Goal: Task Accomplishment & Management: Use online tool/utility

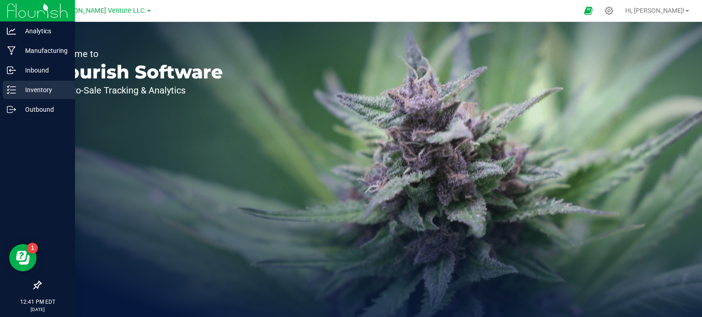
click at [26, 86] on p "Inventory" at bounding box center [43, 89] width 55 height 11
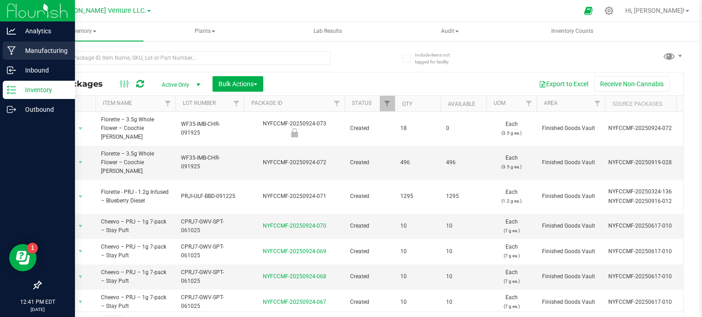
click at [36, 59] on div "Manufacturing" at bounding box center [39, 51] width 72 height 18
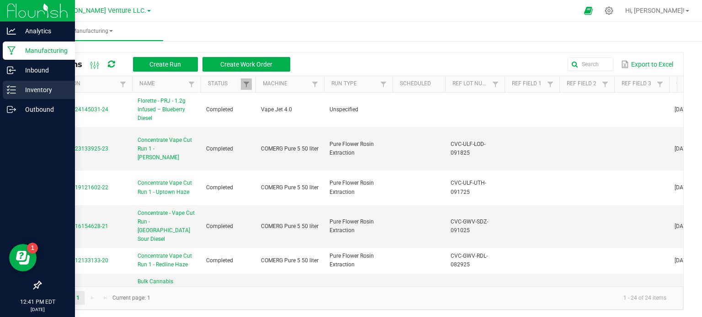
click at [44, 82] on div "Inventory" at bounding box center [39, 90] width 72 height 18
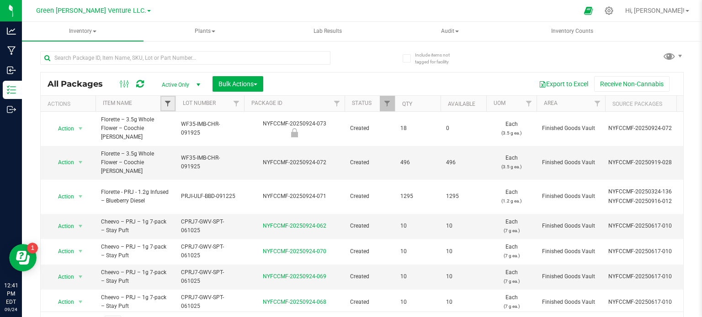
click at [164, 103] on span "Filter" at bounding box center [167, 103] width 7 height 7
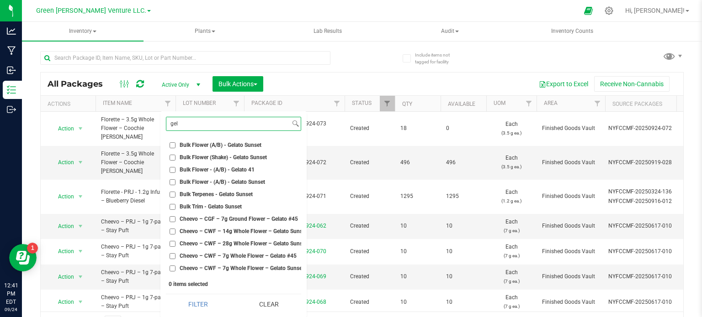
type input "gel"
click at [172, 171] on input "Bulk Flower - (A/B) - Gelato 41" at bounding box center [172, 170] width 6 height 6
checkbox input "true"
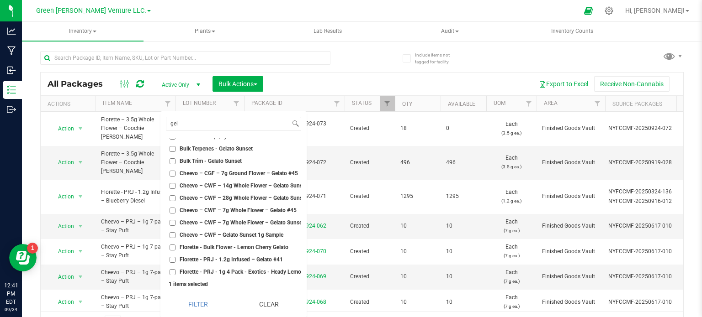
scroll to position [91, 0]
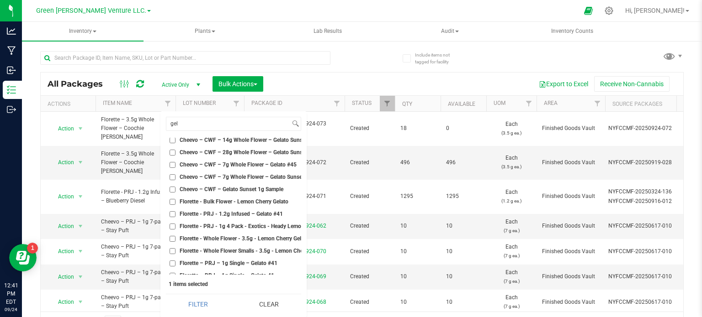
click at [173, 213] on input "Florette - PRJ - 1.2g Infused – Gelato #41" at bounding box center [172, 214] width 6 height 6
checkbox input "true"
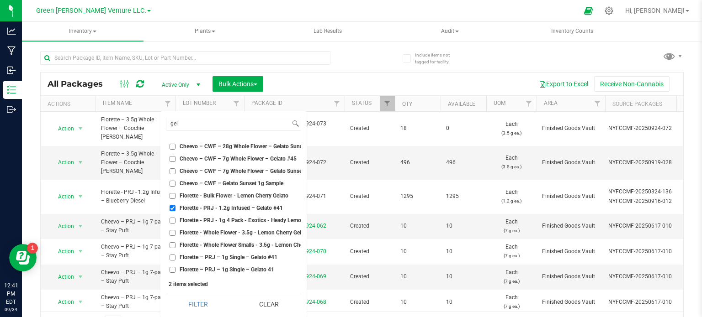
scroll to position [104, 0]
click at [172, 255] on input "Florette – PRJ – 1g Single – Gelato #41" at bounding box center [172, 258] width 6 height 6
checkbox input "true"
click at [171, 267] on input "Florette – PRJ – 1g Single – Gelato 41" at bounding box center [172, 270] width 6 height 6
checkbox input "true"
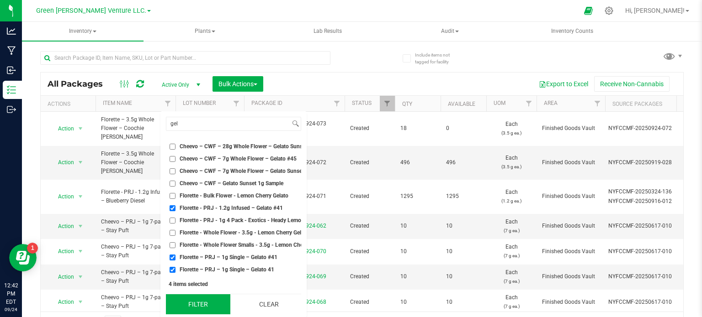
click at [196, 300] on button "Filter" at bounding box center [198, 305] width 64 height 20
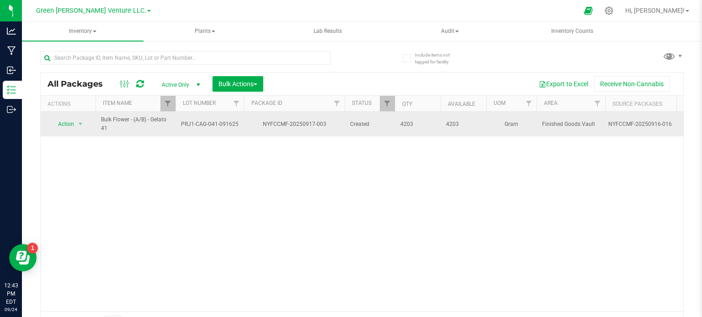
click at [150, 132] on span "Bulk Flower - (A/B) - Gelato 41" at bounding box center [135, 124] width 69 height 17
click at [60, 123] on span "Action" at bounding box center [62, 124] width 25 height 13
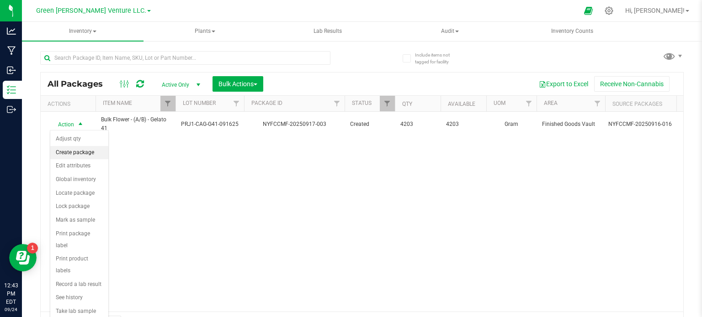
click at [73, 151] on li "Create package" at bounding box center [79, 153] width 58 height 14
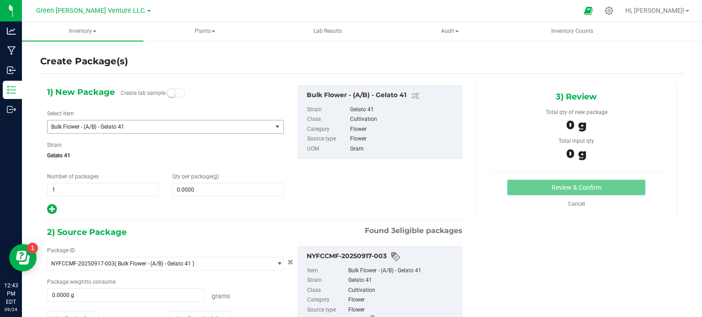
click at [190, 126] on span "Bulk Flower - (A/B) - Gelato 41" at bounding box center [155, 127] width 208 height 6
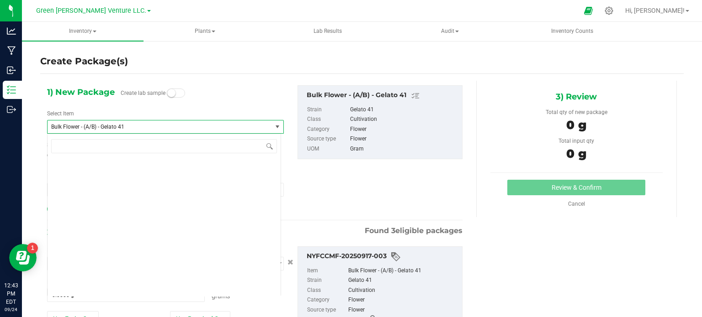
scroll to position [703, 0]
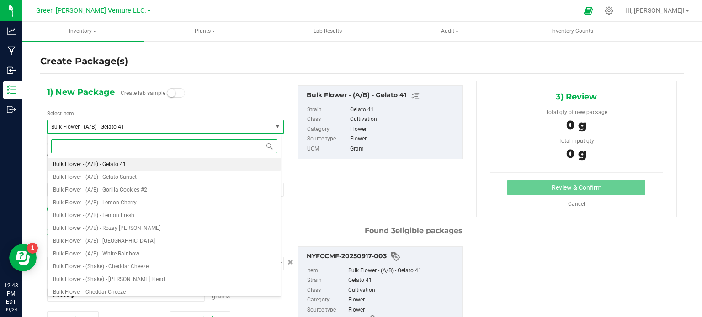
type input "p"
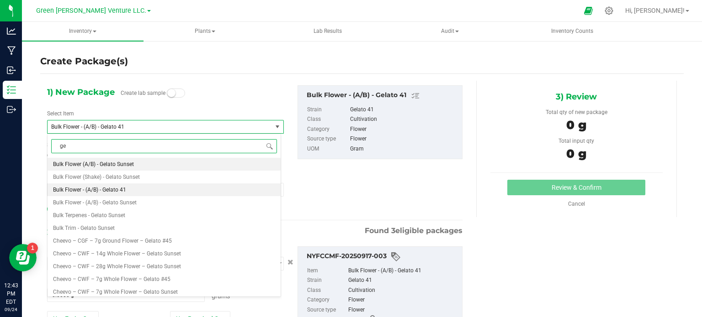
type input "gel"
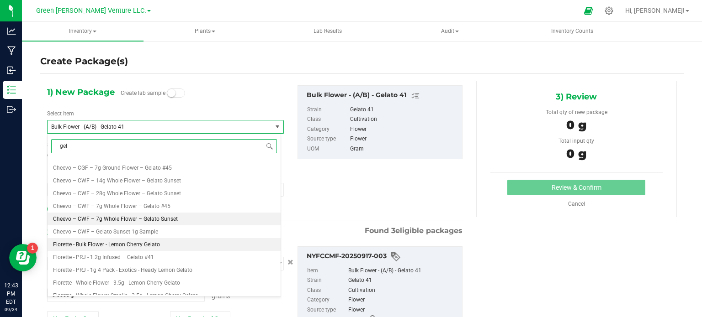
scroll to position [91, 0]
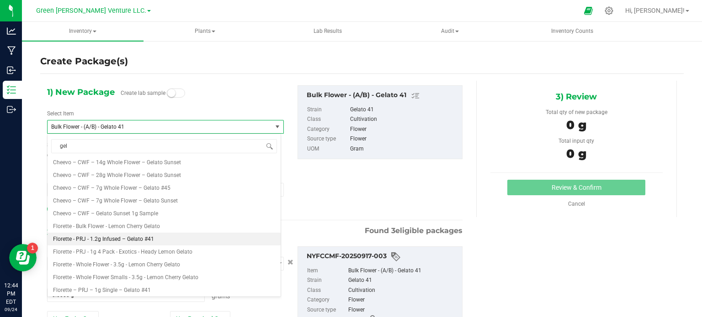
click at [30, 291] on div "Create Package(s) 1) New Package Create lab sample Select Item Bulk Flower - (A…" at bounding box center [362, 182] width 680 height 285
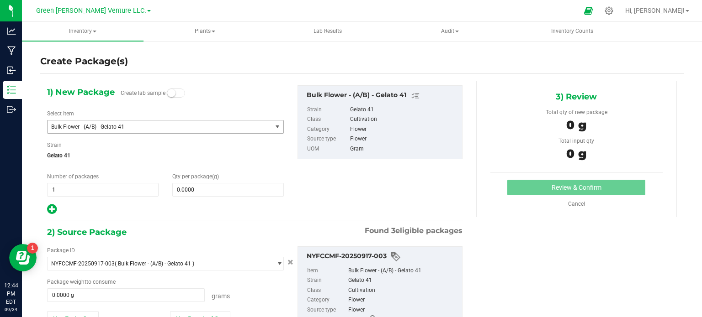
click at [129, 131] on span "Bulk Flower - (A/B) - Gelato 41" at bounding box center [159, 127] width 224 height 13
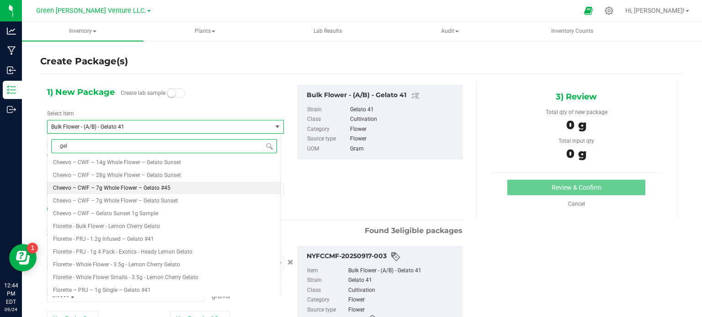
scroll to position [106, 0]
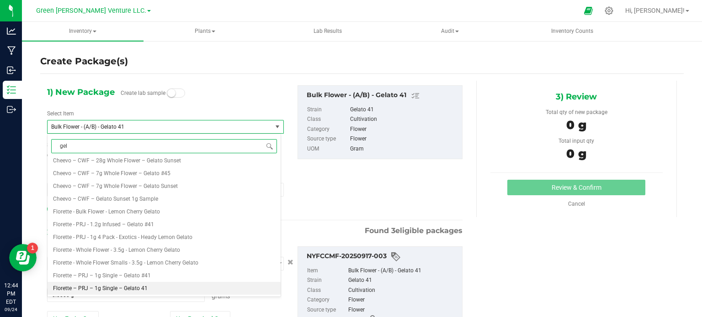
click at [105, 286] on span "Florette – PRJ – 1g Single – Gelato 41" at bounding box center [100, 288] width 95 height 6
type input "0"
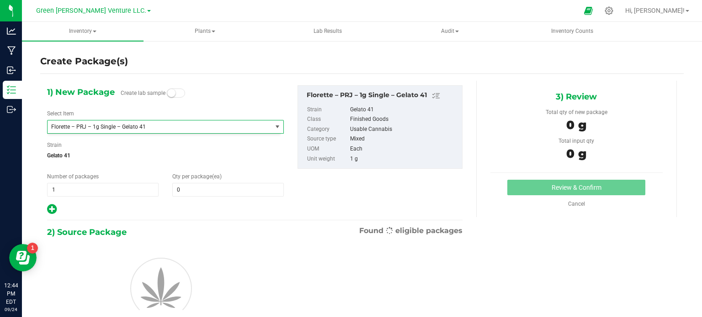
scroll to position [5588, 0]
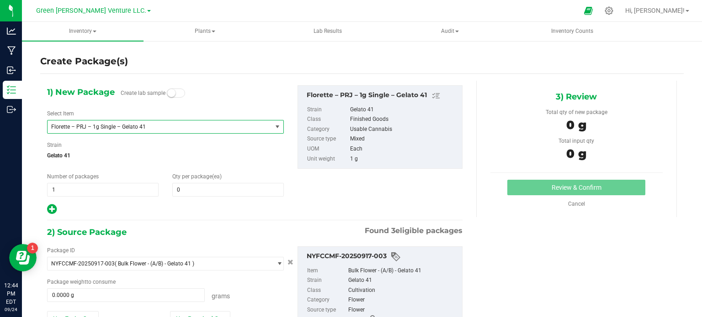
click at [203, 121] on span "Florette – PRJ – 1g Single – Gelato 41" at bounding box center [159, 127] width 224 height 13
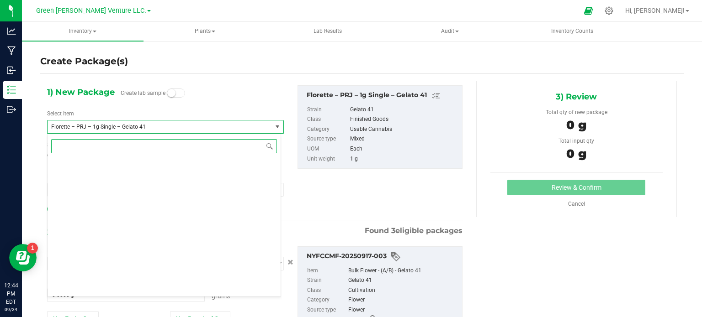
click at [116, 143] on input at bounding box center [164, 146] width 226 height 14
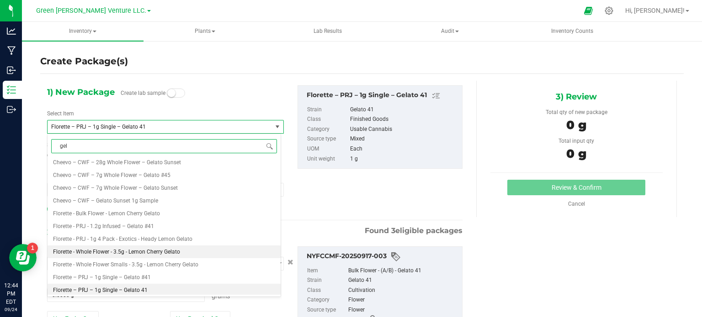
scroll to position [106, 0]
type input "gel"
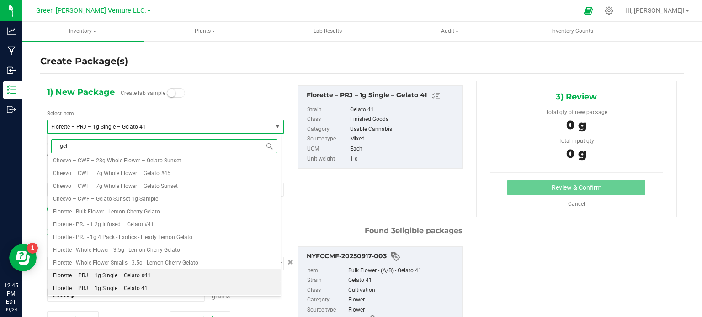
click at [103, 275] on span "Florette – PRJ – 1g Single – Gelato #41" at bounding box center [102, 276] width 98 height 6
type input "0"
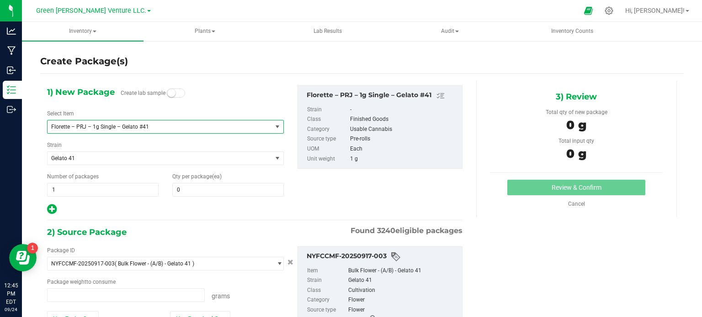
type input "0.0000 g"
click at [186, 190] on span at bounding box center [227, 190] width 111 height 14
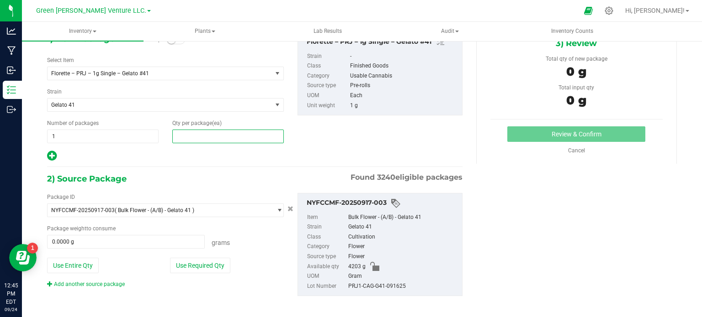
scroll to position [58, 0]
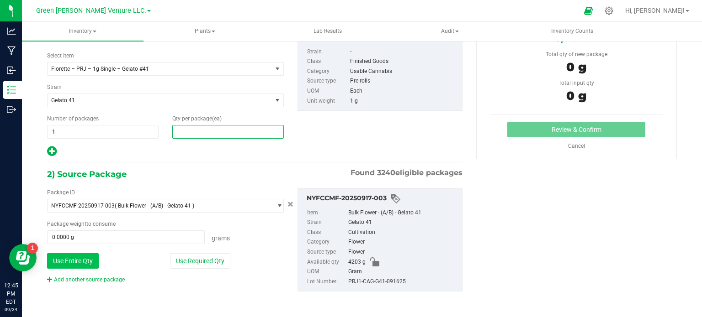
type input "0"
click at [94, 260] on button "Use Entire Qty" at bounding box center [73, 261] width 52 height 16
type input "4203.0000 g"
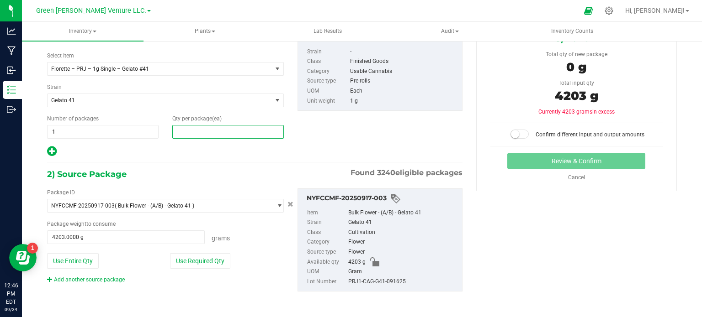
click at [192, 127] on span at bounding box center [227, 132] width 111 height 14
type input "4203"
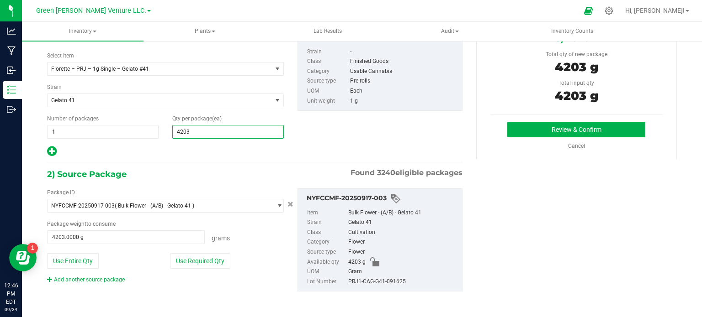
type input "4,203"
click at [281, 148] on div "1) New Package Create lab sample Select Item Florette – PRJ – 1g Single – Gelat…" at bounding box center [165, 92] width 250 height 130
drag, startPoint x: 161, startPoint y: 67, endPoint x: 161, endPoint y: 73, distance: 5.5
click at [161, 68] on span "Florette – PRJ – 1g Single – Gelato #41" at bounding box center [155, 69] width 208 height 6
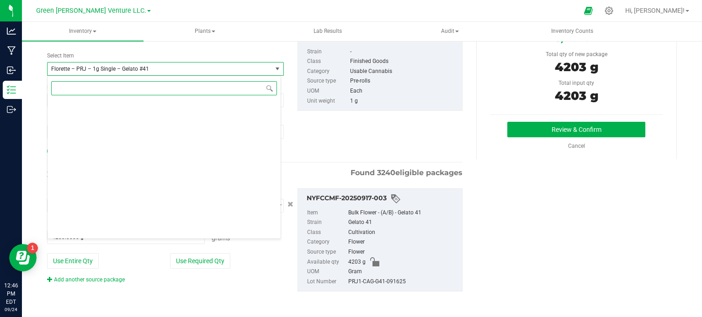
click at [111, 84] on input at bounding box center [164, 88] width 226 height 14
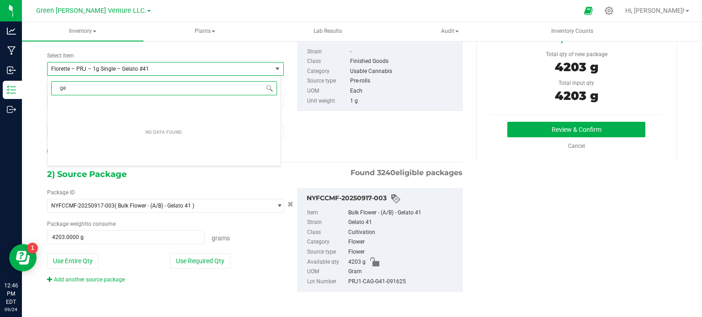
type input "gel"
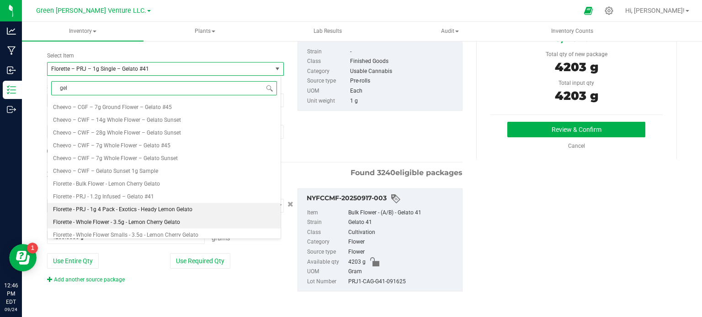
scroll to position [106, 0]
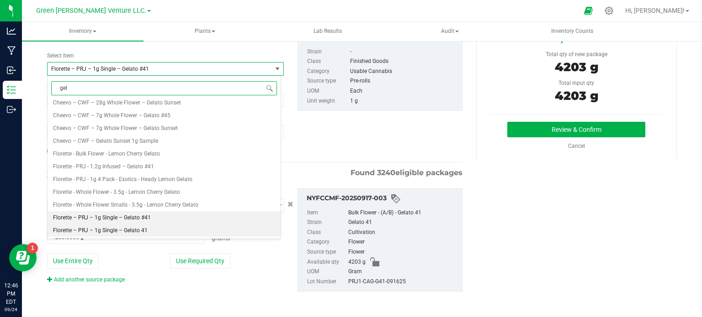
click at [141, 232] on span "Florette – PRJ – 1g Single – Gelato 41" at bounding box center [100, 230] width 95 height 6
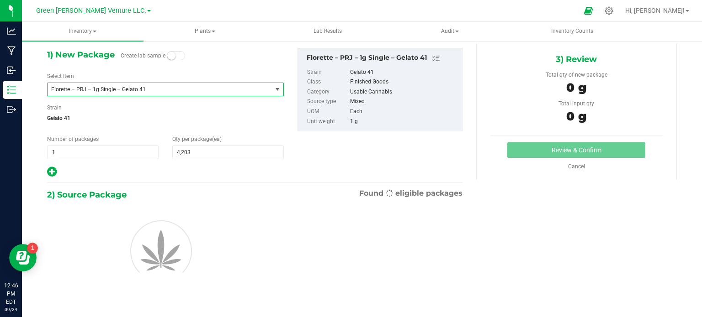
type input "0"
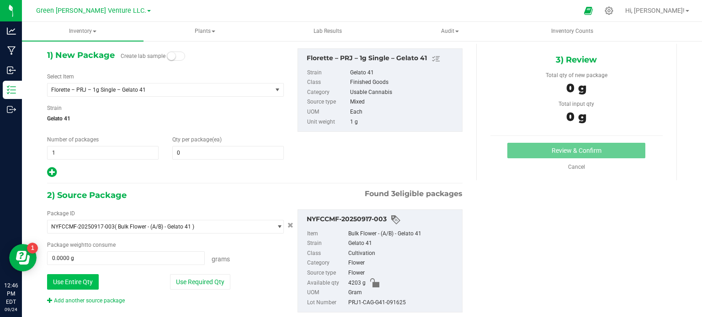
click at [85, 280] on button "Use Entire Qty" at bounding box center [73, 282] width 52 height 16
type input "4203.0000 g"
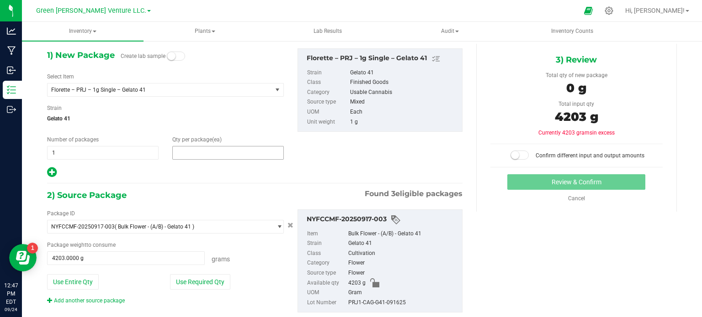
click at [186, 154] on span at bounding box center [227, 153] width 111 height 14
type input "4"
type input "4203"
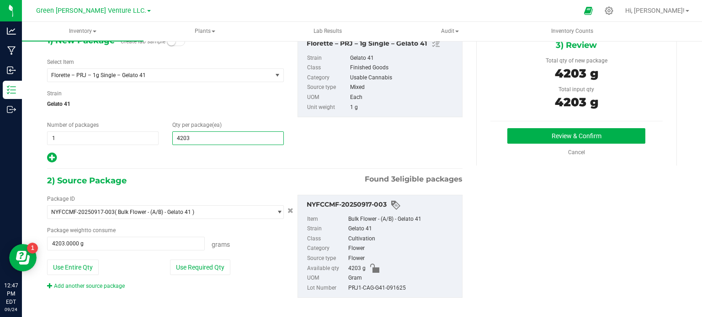
scroll to position [58, 0]
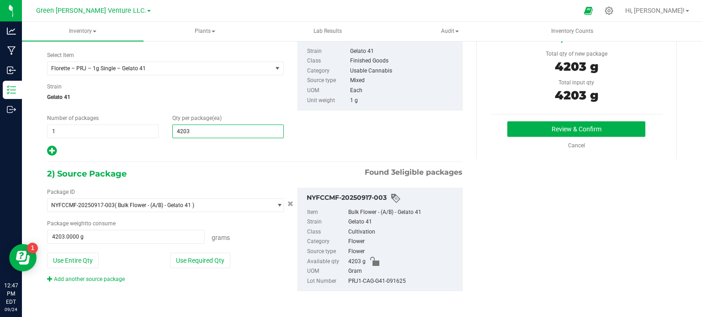
type input "4,203"
drag, startPoint x: 316, startPoint y: 119, endPoint x: 377, endPoint y: 120, distance: 60.3
click at [322, 120] on div "1) New Package Create lab sample Select Item Florette – PRJ – 1g Single – Gelat…" at bounding box center [254, 92] width 429 height 130
click at [193, 69] on span "Florette – PRJ – 1g Single – Gelato 41" at bounding box center [155, 68] width 208 height 6
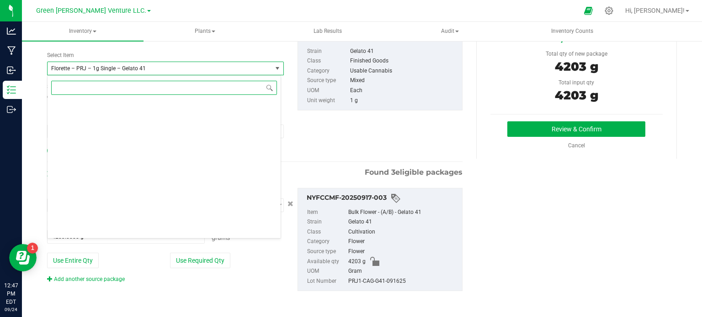
click at [147, 85] on input at bounding box center [164, 88] width 226 height 14
type input "gel"
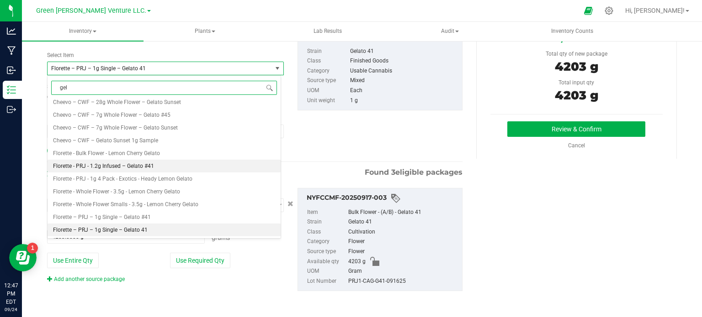
click at [128, 169] on span "Florette - PRJ - 1.2g Infused – Gelato #41" at bounding box center [103, 166] width 101 height 6
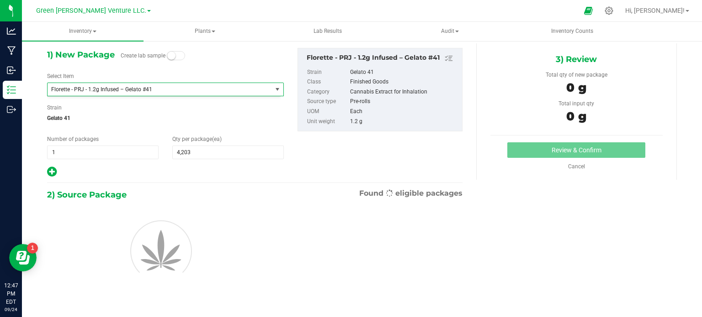
type input "0"
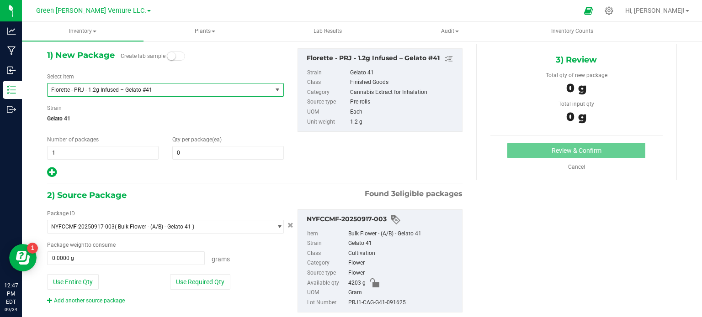
click at [170, 89] on span "Florette - PRJ - 1.2g Infused – Gelato #41" at bounding box center [155, 90] width 208 height 6
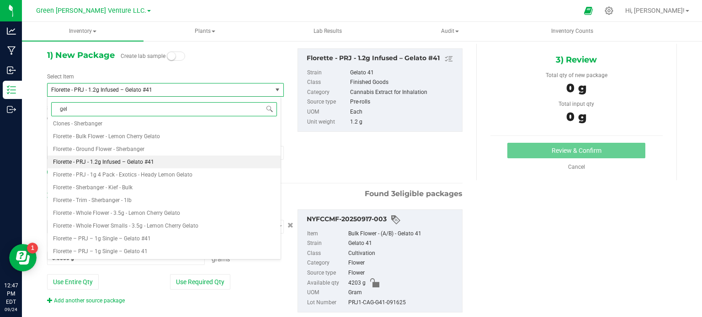
scroll to position [0, 0]
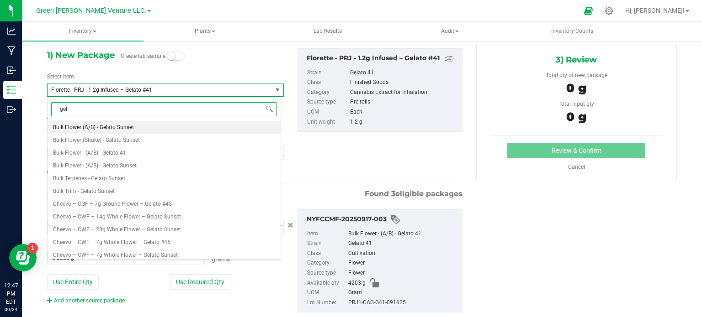
type input "gela"
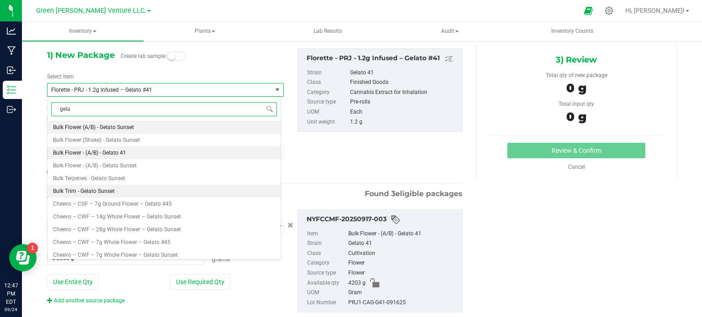
scroll to position [106, 0]
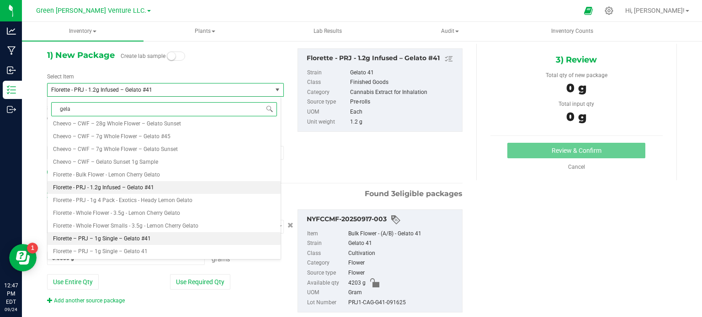
click at [161, 239] on li "Florette – PRJ – 1g Single – Gelato #41" at bounding box center [163, 238] width 233 height 13
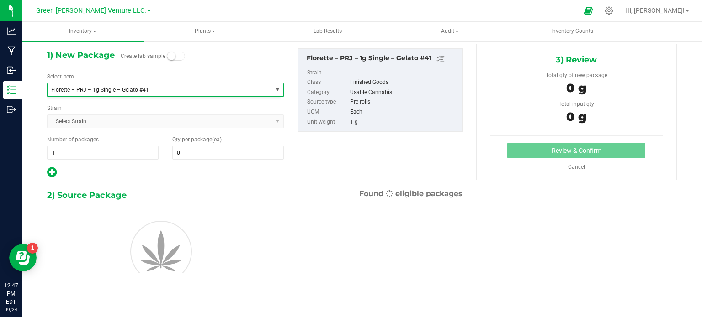
type input "0"
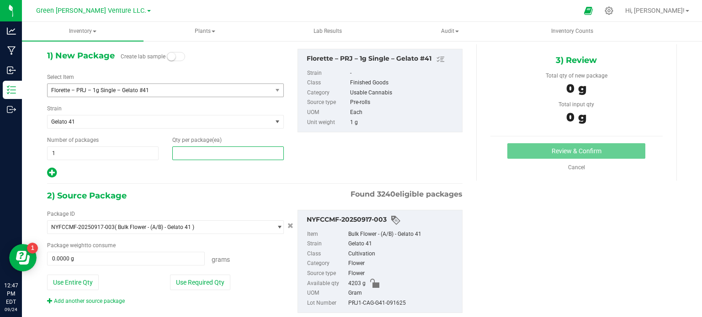
click at [188, 148] on span at bounding box center [227, 154] width 111 height 14
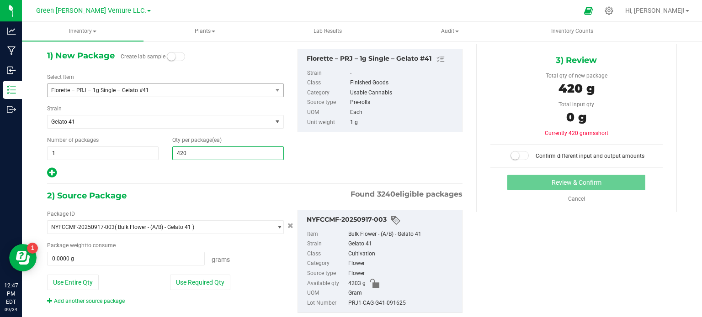
type input "4203"
type input "4,203"
click at [217, 185] on div "1) New Package Create lab sample Select Item Florette – PRJ – 1g Single – Gelat…" at bounding box center [254, 188] width 429 height 289
click at [80, 278] on button "Use Entire Qty" at bounding box center [73, 283] width 52 height 16
type input "4203.0000 g"
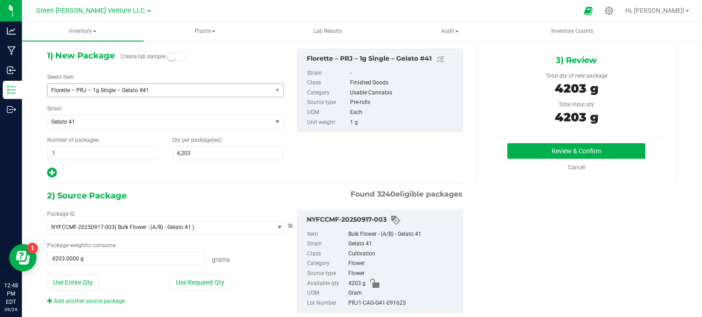
click at [228, 174] on div at bounding box center [165, 173] width 237 height 12
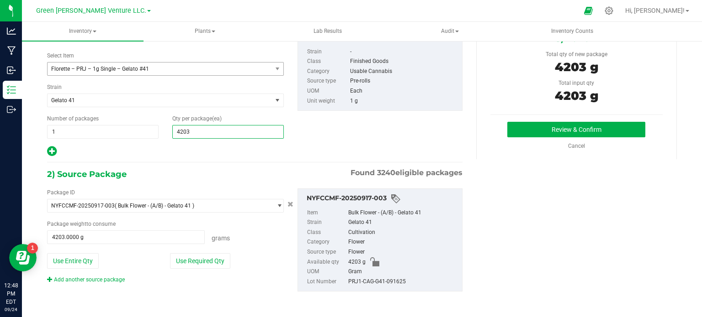
drag, startPoint x: 198, startPoint y: 133, endPoint x: 175, endPoint y: 139, distance: 23.2
click at [175, 139] on div "1) New Package Create lab sample Select Item Florette – PRJ – 1g Single – Gelat…" at bounding box center [165, 92] width 250 height 130
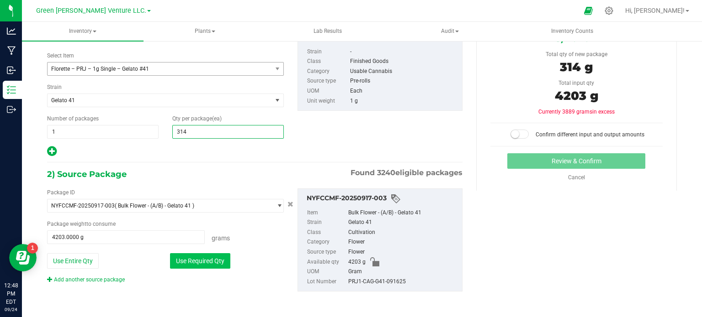
type input "3142"
type input "3,142"
click at [199, 257] on button "Use Required Qty" at bounding box center [200, 261] width 60 height 16
type input "3142.0000 g"
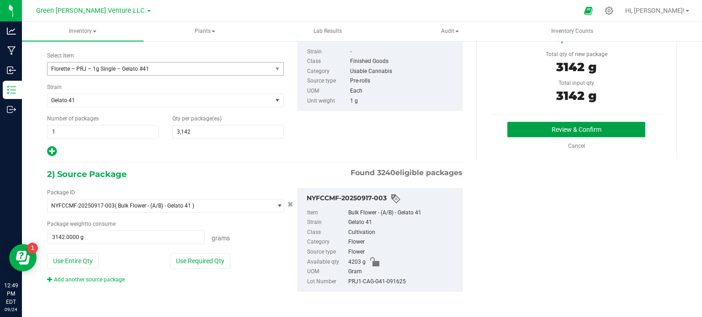
click at [586, 128] on button "Review & Confirm" at bounding box center [576, 130] width 138 height 16
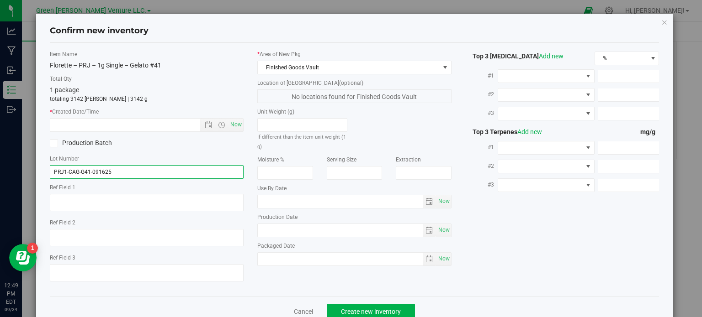
click at [126, 171] on input "PRJ1-CAG-G41-091625" at bounding box center [147, 172] width 194 height 14
click at [230, 122] on span "Now" at bounding box center [236, 124] width 16 height 13
type input "[DATE] 12:49 PM"
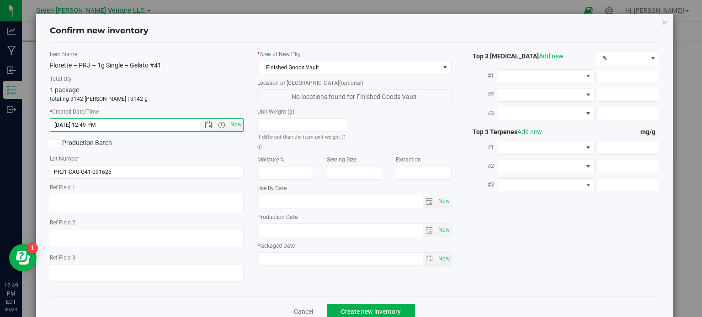
click at [55, 143] on icon at bounding box center [54, 143] width 6 height 0
click at [0, 0] on input "Production Batch" at bounding box center [0, 0] width 0 height 0
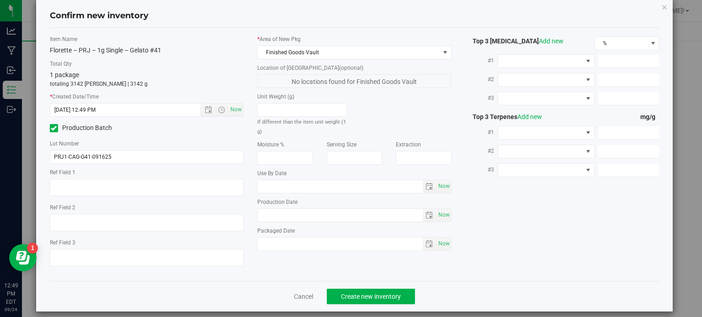
scroll to position [23, 0]
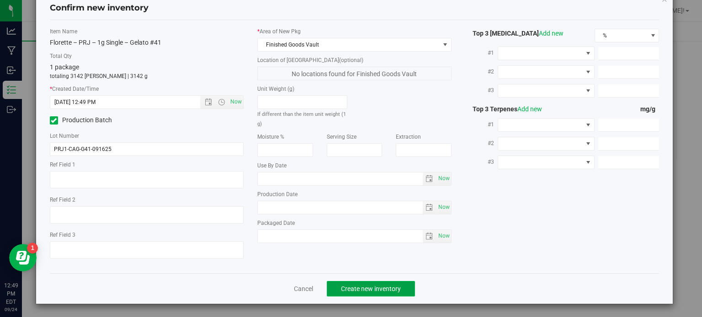
click at [354, 285] on span "Create new inventory" at bounding box center [371, 288] width 60 height 7
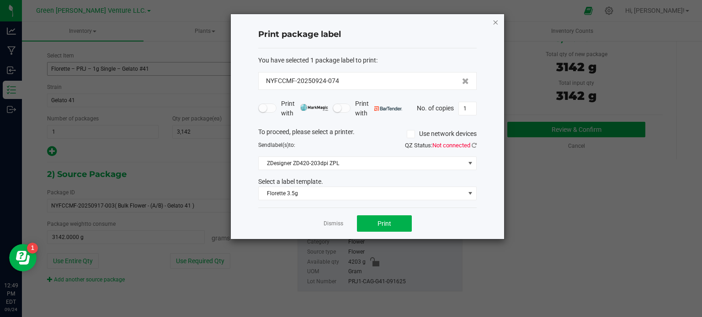
click at [495, 22] on icon "button" at bounding box center [495, 21] width 6 height 11
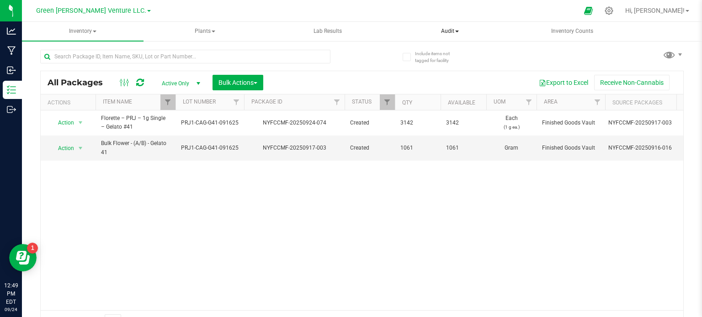
scroll to position [16, 0]
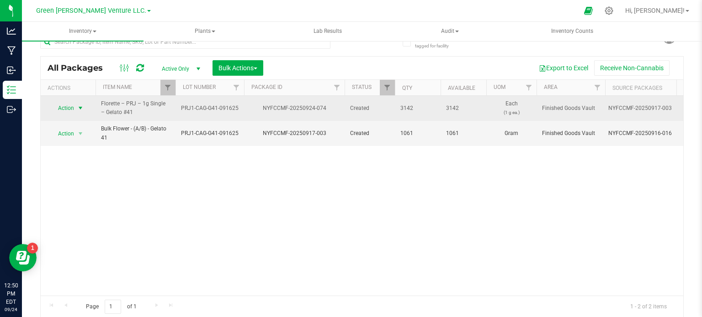
click at [65, 109] on span "Action" at bounding box center [62, 108] width 25 height 13
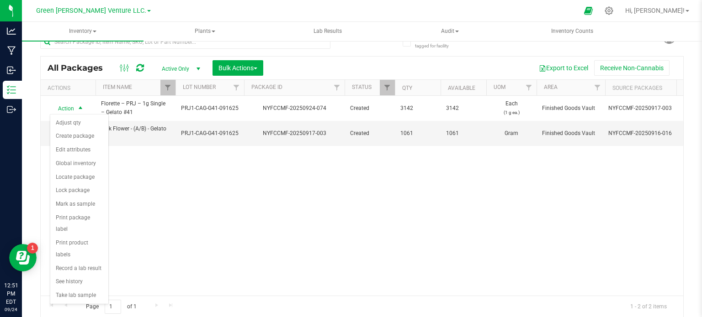
click at [225, 211] on div "Action Action Adjust qty Create package Edit attributes Global inventory Locate…" at bounding box center [362, 196] width 642 height 200
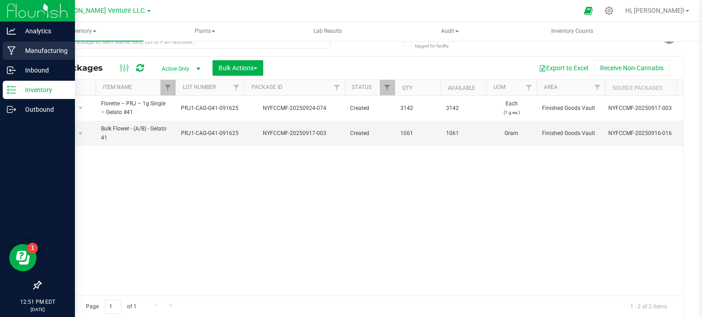
click at [55, 42] on div "Manufacturing" at bounding box center [39, 51] width 72 height 18
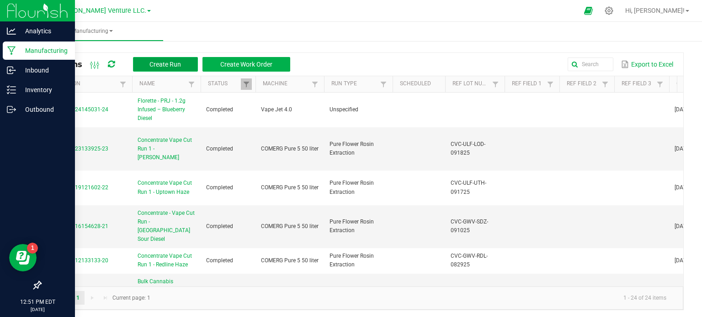
click at [179, 58] on button "Create Run" at bounding box center [165, 64] width 65 height 15
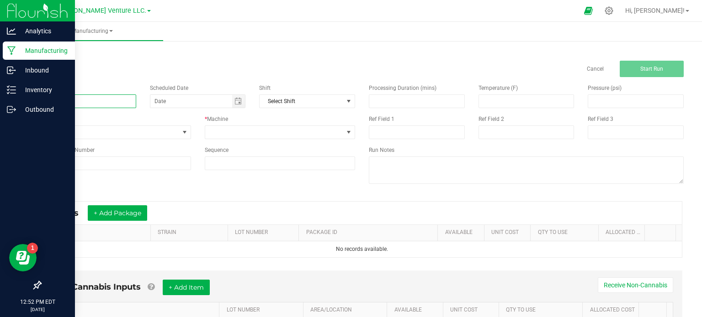
click at [75, 101] on input at bounding box center [88, 102] width 96 height 14
paste input "Florette - PRJ - 1.2g Infused – Gelato #41"
click at [122, 100] on input "Florette - PRJ - 1.2g Infused – Gelato #41" at bounding box center [88, 102] width 96 height 14
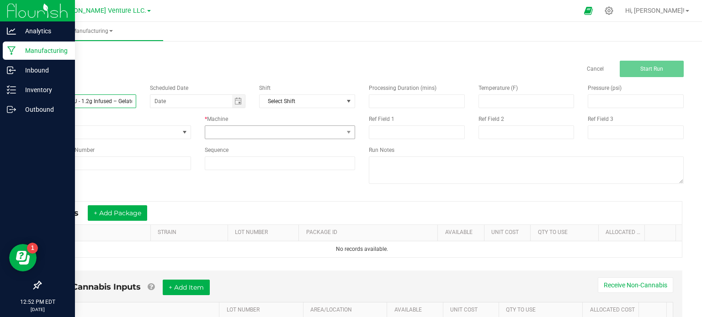
type input "Florette - PRJ - 1.2g Infused – Gelato #41"
click at [285, 127] on span at bounding box center [274, 132] width 138 height 13
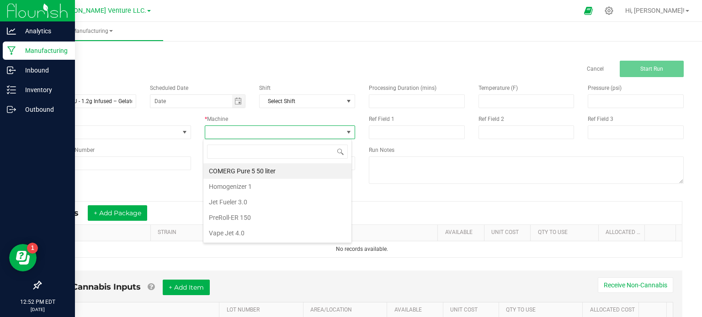
scroll to position [13, 148]
click at [268, 237] on li "Vape Jet 4.0" at bounding box center [277, 234] width 148 height 16
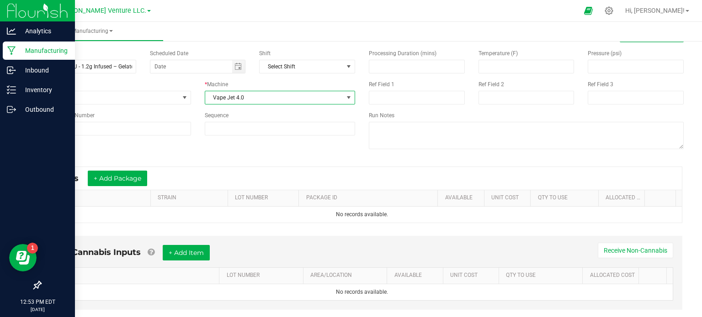
scroll to position [53, 0]
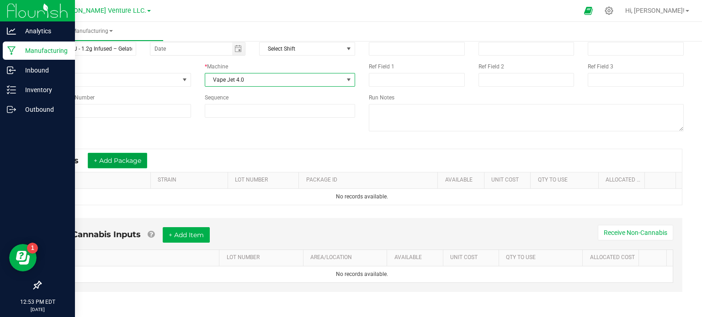
click at [121, 162] on button "+ Add Package" at bounding box center [117, 161] width 59 height 16
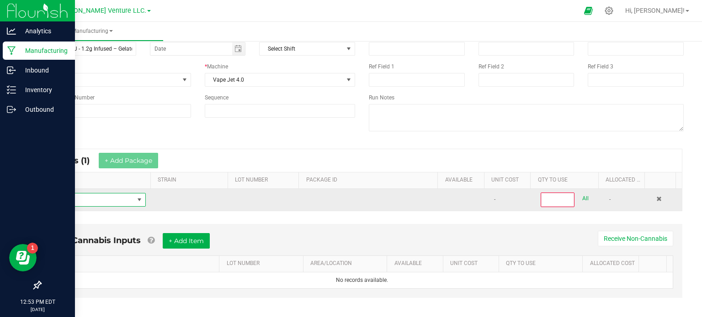
click at [124, 202] on span "NO DATA FOUND" at bounding box center [91, 200] width 86 height 13
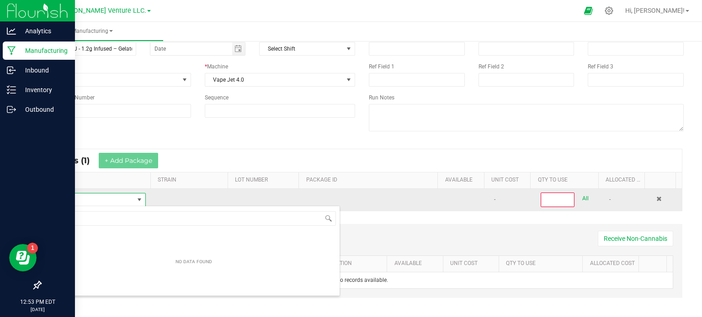
scroll to position [13, 95]
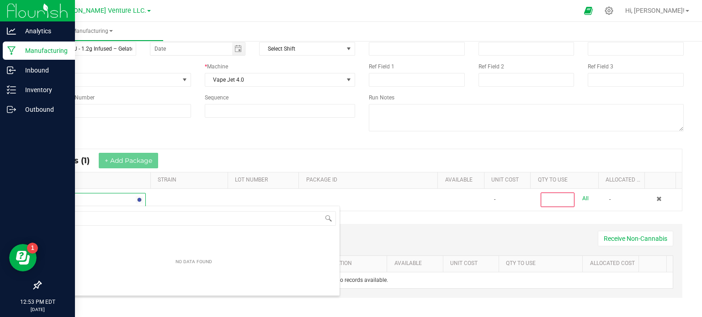
type input "b"
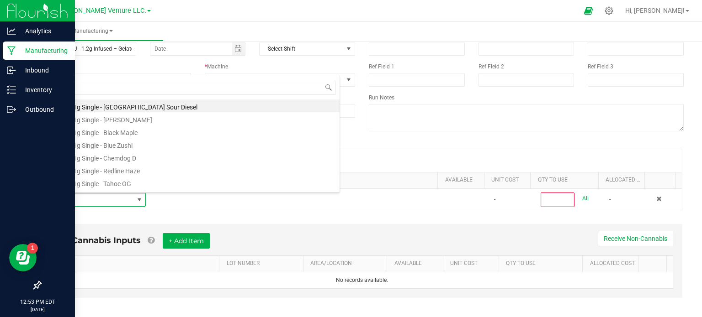
type input "dis"
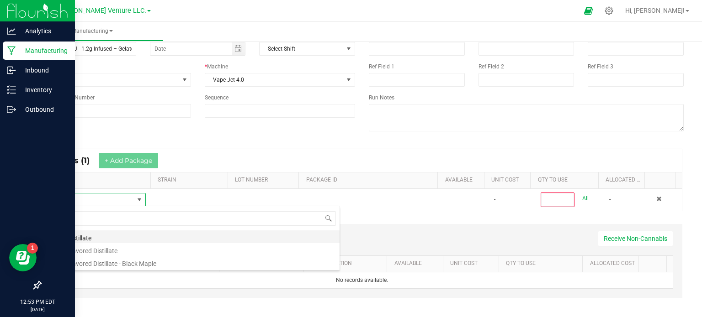
click at [87, 235] on li "Bulk Distillate" at bounding box center [193, 237] width 291 height 13
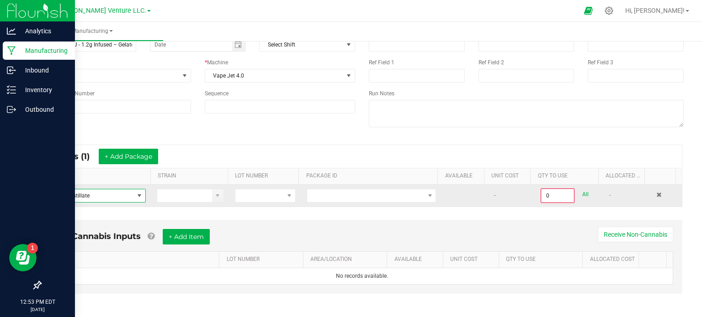
scroll to position [58, 0]
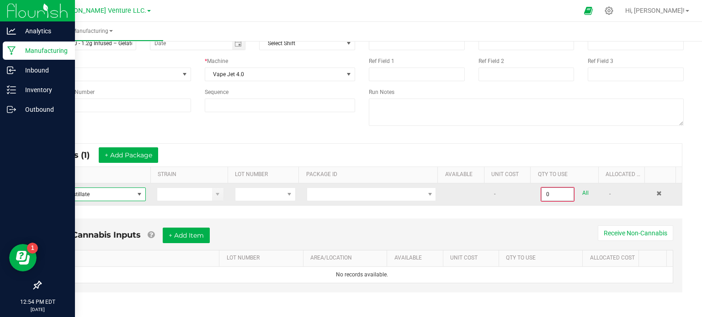
click at [541, 196] on input "0" at bounding box center [557, 194] width 32 height 13
click at [286, 193] on span at bounding box center [288, 194] width 7 height 7
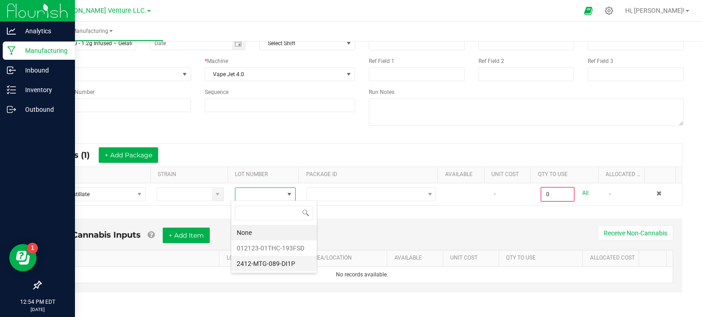
click at [280, 266] on li "2412-MTG-089-DI1P" at bounding box center [273, 264] width 85 height 16
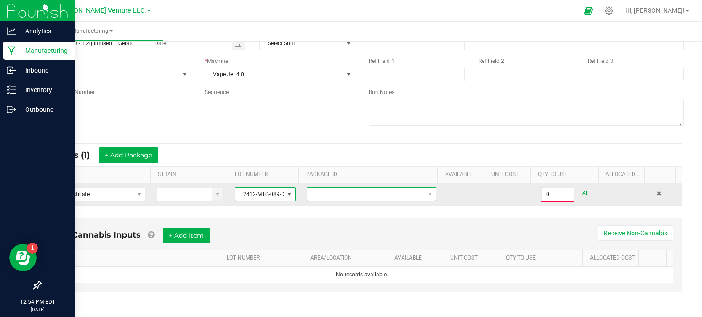
click at [396, 193] on span at bounding box center [365, 194] width 117 height 13
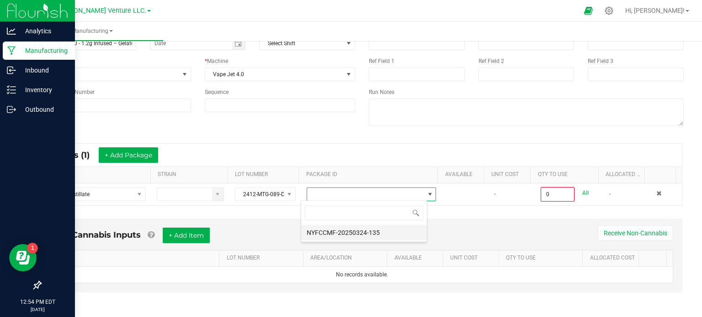
click at [380, 231] on li "NYFCCMF-20250324-135" at bounding box center [364, 233] width 126 height 16
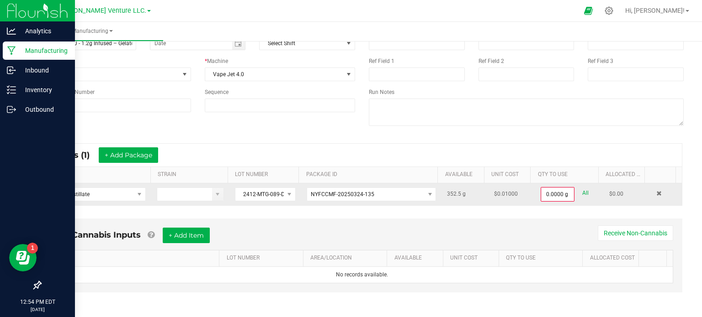
click at [535, 201] on td "0.0000 g All" at bounding box center [569, 195] width 69 height 22
type input "0"
click at [541, 194] on input "0" at bounding box center [557, 194] width 32 height 13
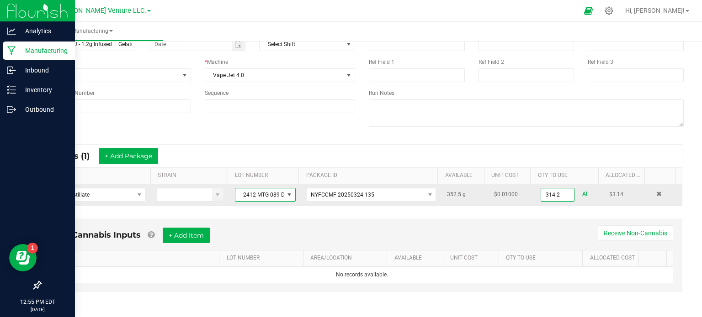
type input "314.2000 g"
click at [287, 195] on span at bounding box center [288, 194] width 7 height 7
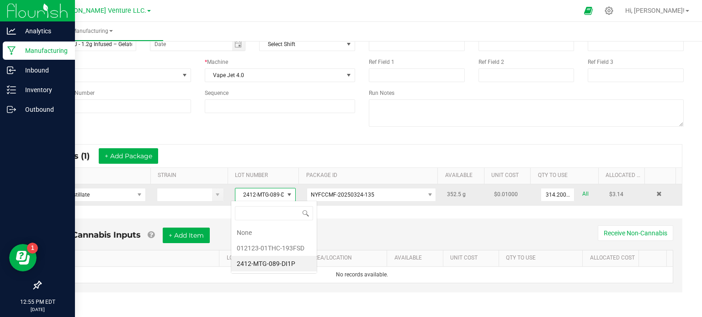
scroll to position [13, 59]
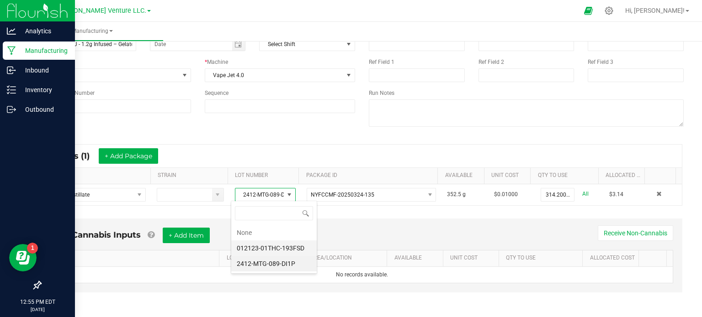
click at [275, 250] on li "012123-01THC-193FSD" at bounding box center [273, 249] width 85 height 16
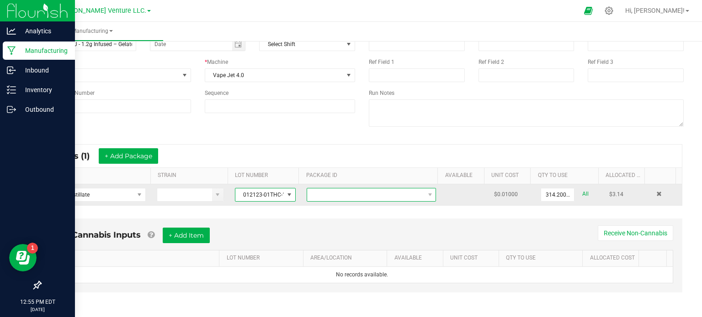
click at [351, 193] on span at bounding box center [365, 195] width 117 height 13
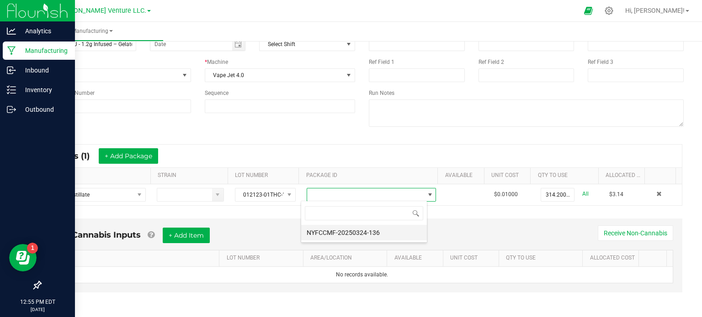
click at [347, 230] on li "NYFCCMF-20250324-136" at bounding box center [364, 233] width 126 height 16
click at [141, 155] on button "+ Add Package" at bounding box center [128, 156] width 59 height 16
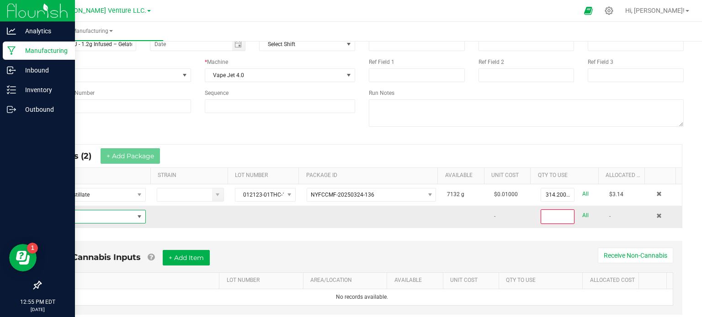
click at [103, 218] on span "NO DATA FOUND" at bounding box center [91, 217] width 86 height 13
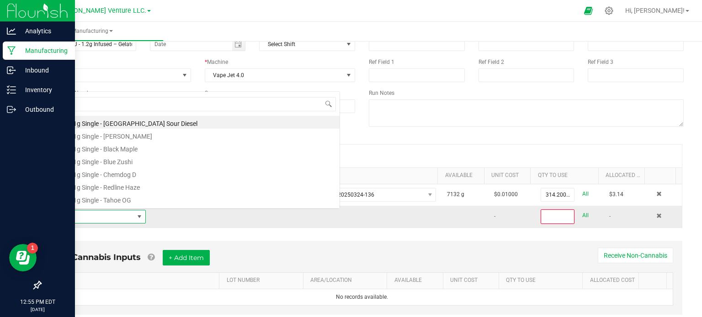
scroll to position [13, 95]
type input "gela"
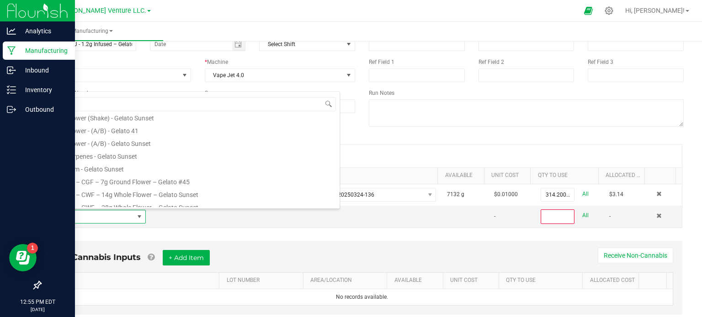
scroll to position [152, 0]
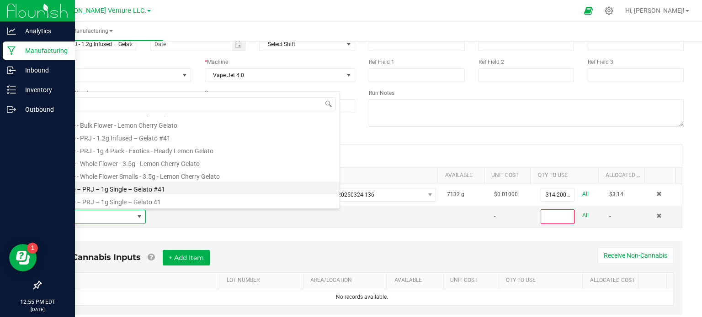
click at [164, 190] on li "Florette – PRJ – 1g Single – Gelato #41" at bounding box center [193, 188] width 291 height 13
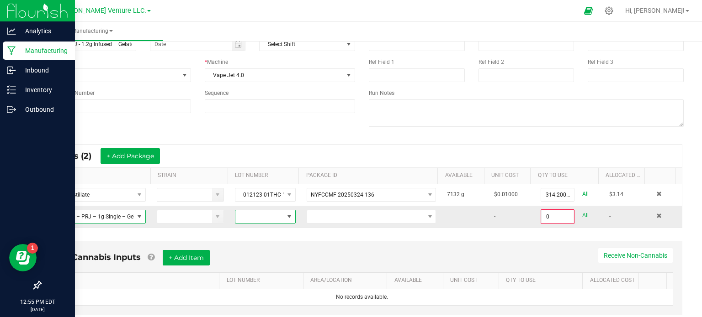
click at [285, 215] on span at bounding box center [288, 216] width 7 height 7
click at [280, 265] on li "PRJ1-CAG-G41-091625" at bounding box center [273, 271] width 85 height 16
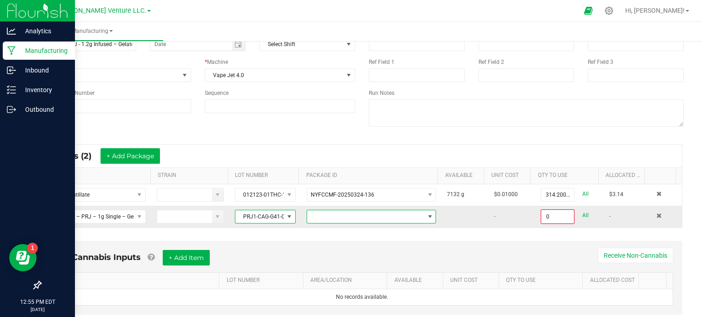
click at [426, 213] on span at bounding box center [429, 216] width 7 height 7
click at [385, 257] on li "NYFCCMF-20250924-074" at bounding box center [364, 255] width 126 height 16
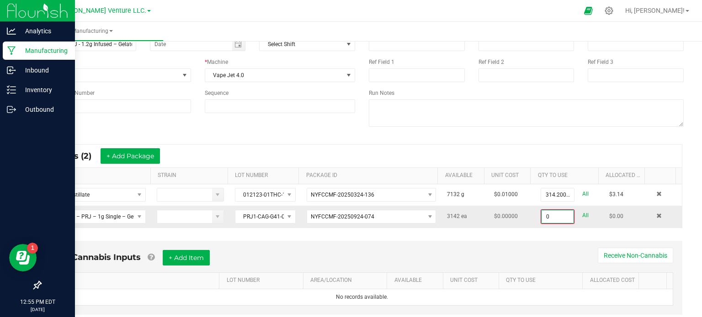
click at [553, 218] on input "0" at bounding box center [557, 217] width 32 height 13
type input "1571 ea"
click at [564, 232] on div "* Inputs (2) + Add Package ITEM STRAIN LOT NUMBER PACKAGE ID AVAILABLE Unit Cos…" at bounding box center [361, 186] width 657 height 100
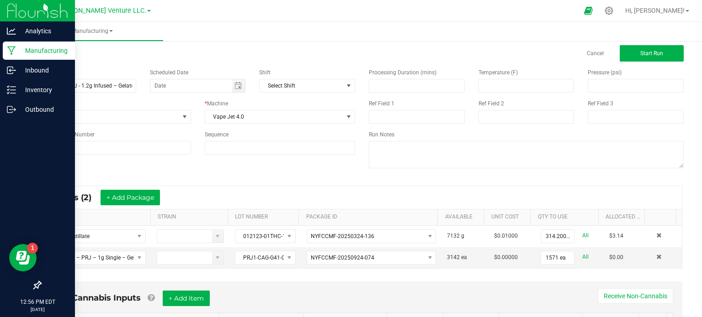
scroll to position [0, 0]
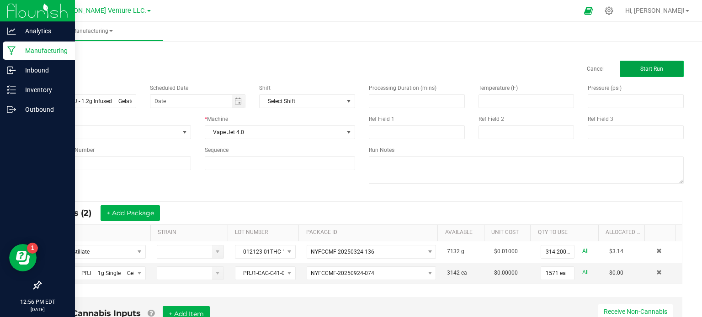
click at [640, 68] on span "Start Run" at bounding box center [651, 69] width 23 height 6
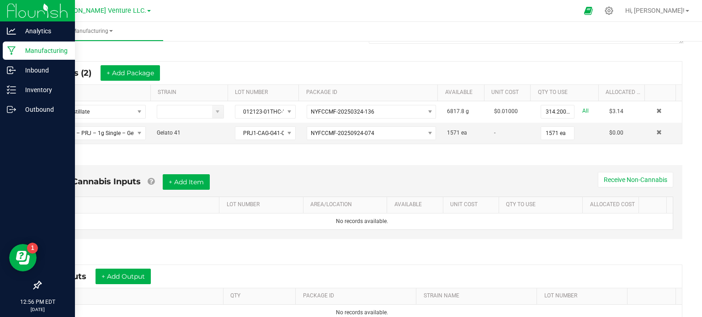
scroll to position [265, 0]
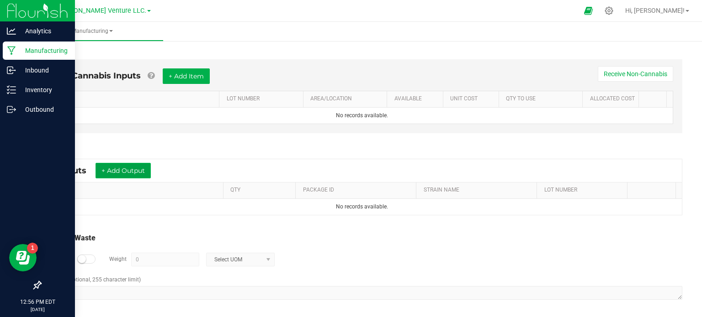
click at [110, 171] on button "+ Add Output" at bounding box center [122, 171] width 55 height 16
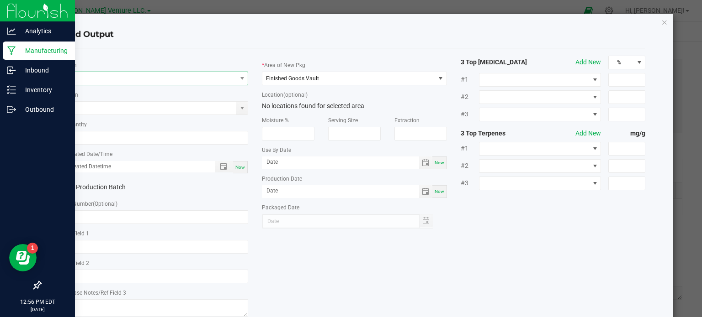
click at [117, 78] on span "NO DATA FOUND" at bounding box center [150, 78] width 173 height 13
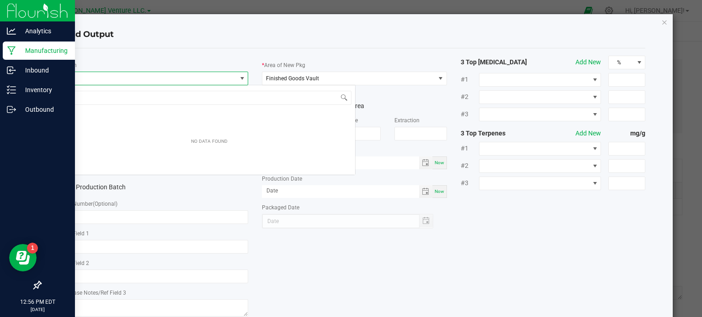
scroll to position [13, 183]
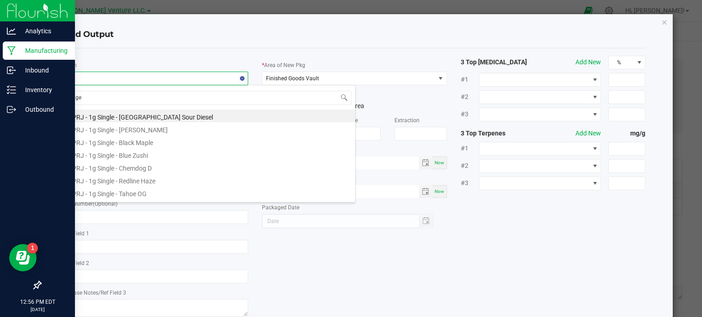
type input "gel"
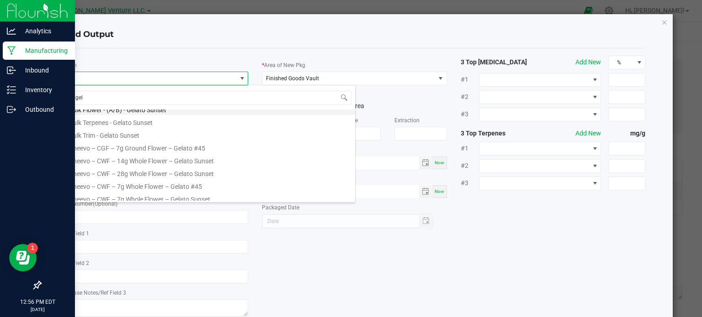
scroll to position [137, 0]
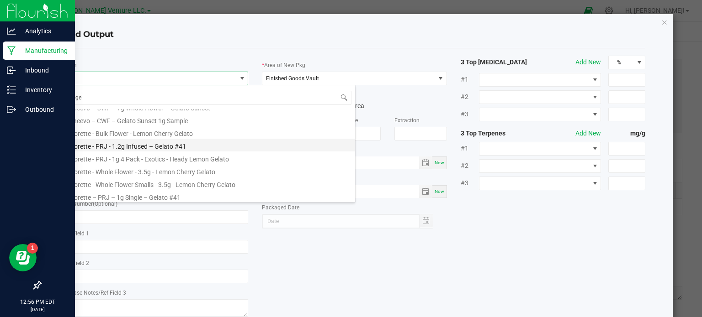
click at [155, 146] on li "Florette - PRJ - 1.2g Infused – Gelato #41" at bounding box center [208, 145] width 291 height 13
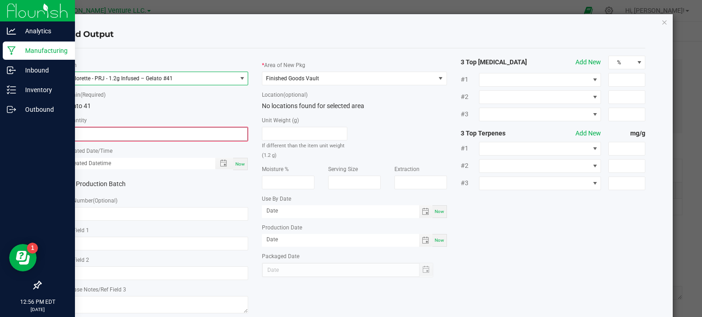
click at [99, 135] on input "0" at bounding box center [155, 134] width 183 height 13
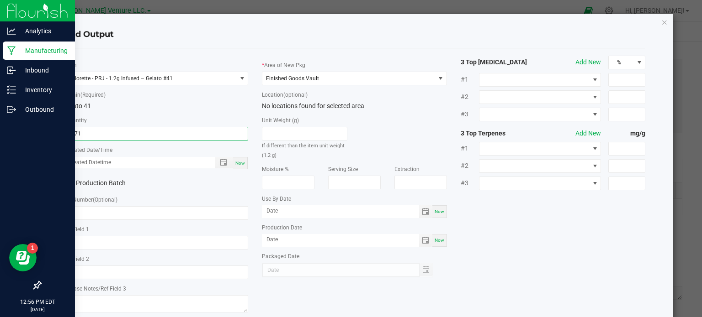
type input "1571 ea"
click at [164, 96] on div "* Strain (Required) Gelato 41" at bounding box center [155, 100] width 185 height 21
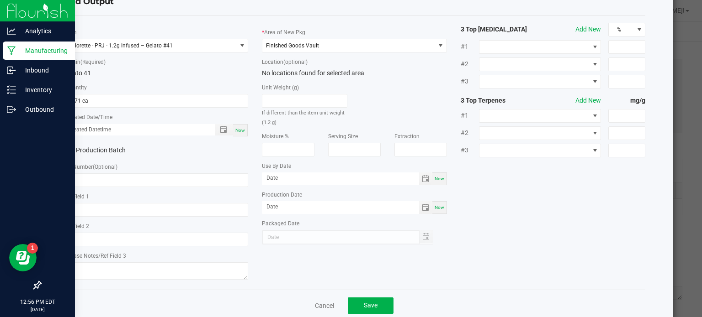
scroll to position [46, 0]
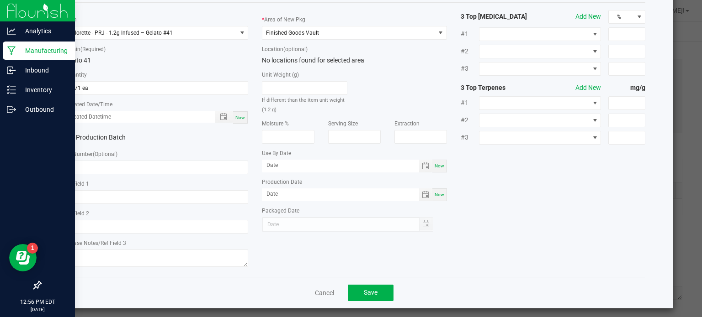
click at [247, 121] on div "* Item Florette - PRJ - 1.2g Infused – Gelato #41 * Strain (Required) Gelato 41…" at bounding box center [156, 140] width 199 height 260
click at [245, 120] on div "Now" at bounding box center [155, 117] width 185 height 13
click at [235, 117] on span "Now" at bounding box center [240, 117] width 10 height 5
type input "[DATE] 12:56 PM"
type input "[DATE]"
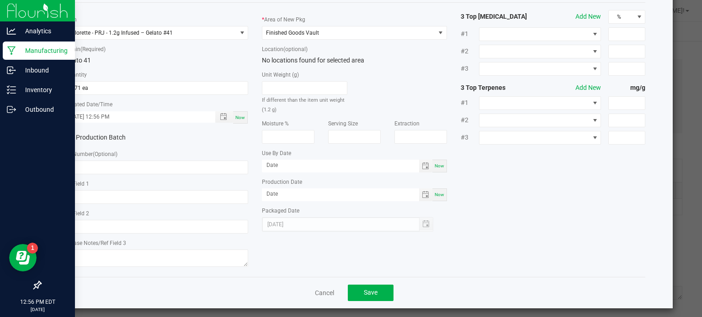
click at [64, 138] on icon at bounding box center [67, 138] width 6 height 0
click at [0, 0] on input "Production Batch" at bounding box center [0, 0] width 0 height 0
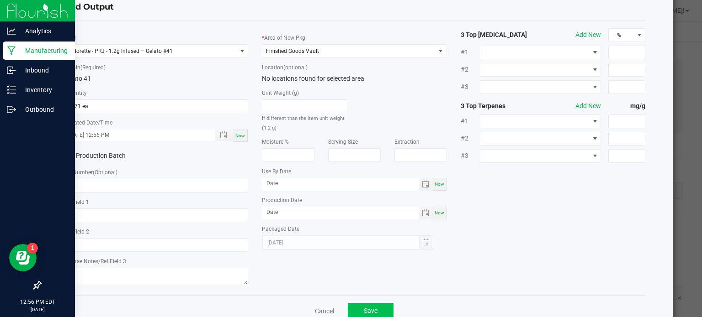
scroll to position [51, 0]
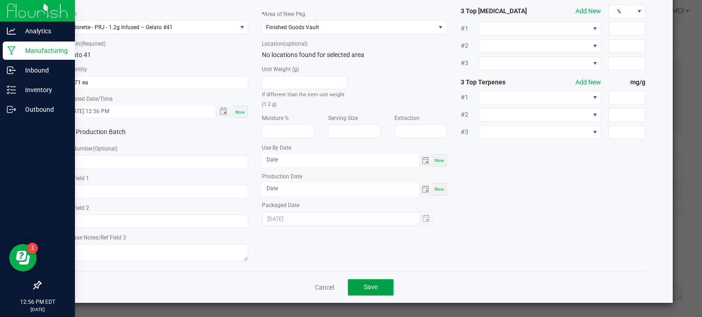
click at [378, 284] on button "Save" at bounding box center [371, 288] width 46 height 16
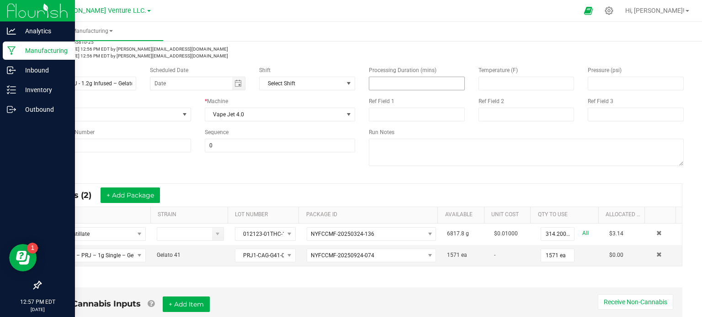
scroll to position [0, 0]
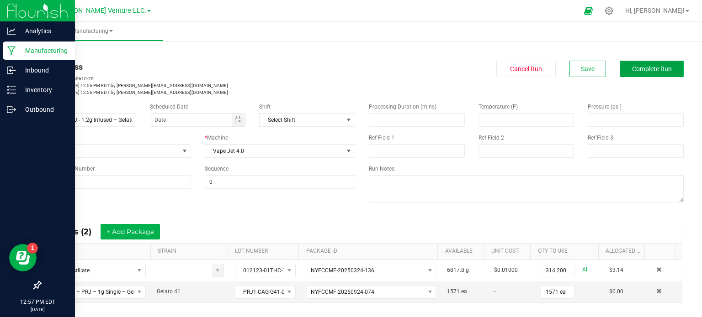
click at [639, 63] on button "Complete Run" at bounding box center [651, 69] width 64 height 16
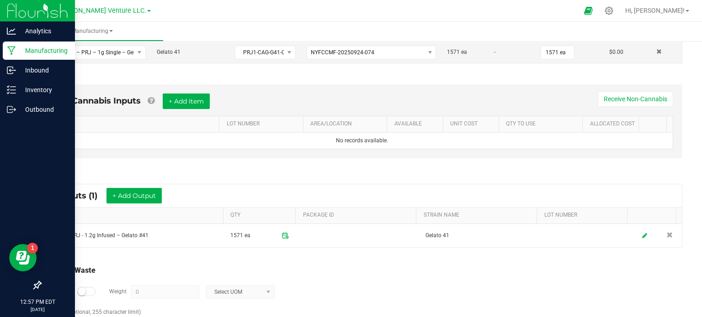
scroll to position [272, 0]
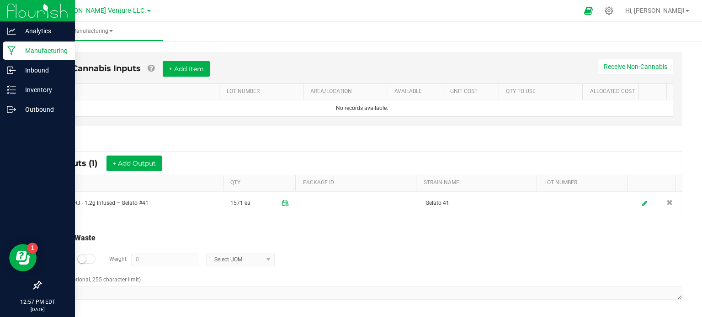
click at [322, 185] on th "PACKAGE ID" at bounding box center [355, 183] width 121 height 16
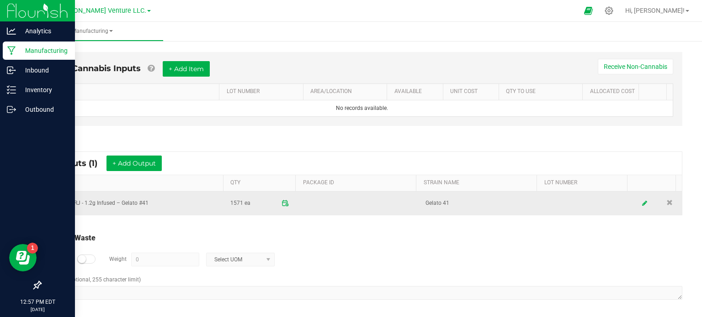
click at [314, 202] on td at bounding box center [359, 203] width 122 height 23
click at [586, 200] on td at bounding box center [586, 203] width 91 height 23
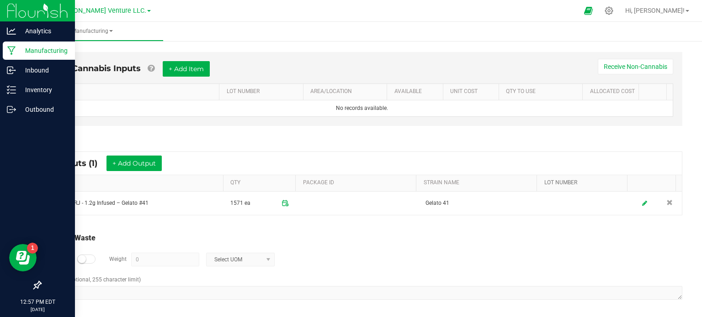
click at [561, 182] on link "LOT NUMBER" at bounding box center [583, 182] width 79 height 7
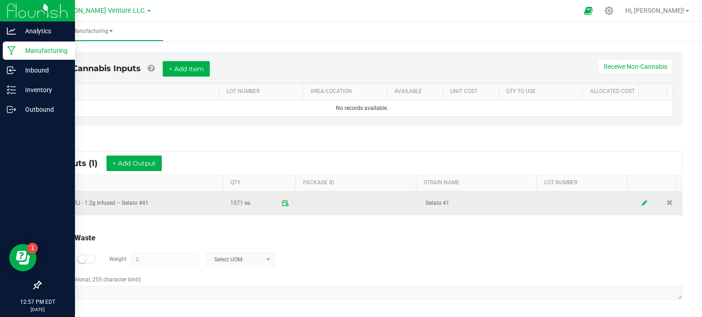
click at [642, 201] on icon at bounding box center [644, 203] width 5 height 6
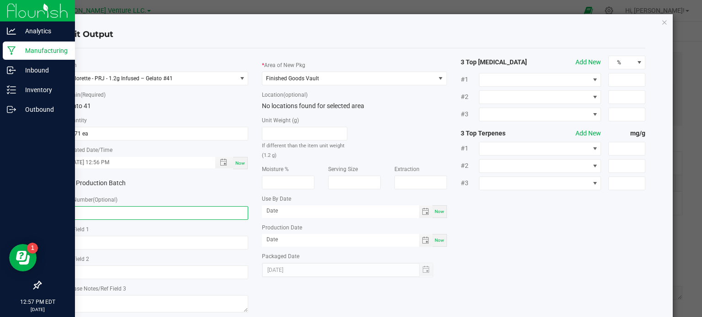
click at [86, 213] on input "text" at bounding box center [155, 213] width 185 height 14
click at [167, 205] on div "Lot Number (Optional)" at bounding box center [155, 207] width 185 height 25
click at [167, 208] on input "text" at bounding box center [155, 213] width 185 height 14
paste input "PRJ1-CAG-G41-091625"
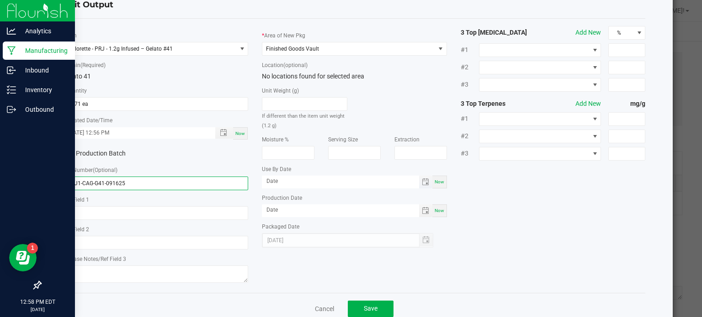
scroll to position [51, 0]
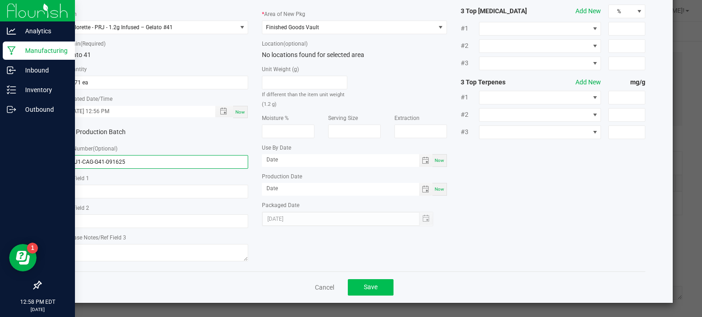
type input "PRJ1-CAG-G41-091625"
click at [367, 283] on button "Save" at bounding box center [371, 288] width 46 height 16
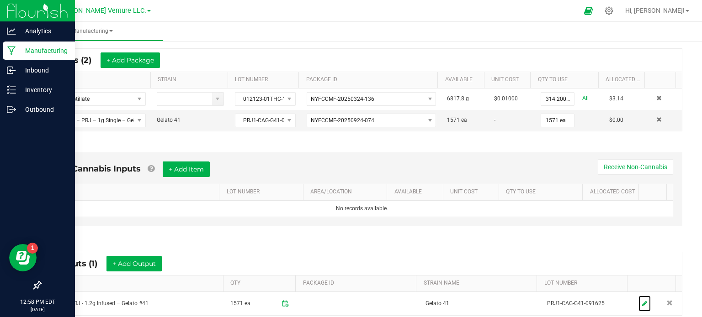
scroll to position [0, 0]
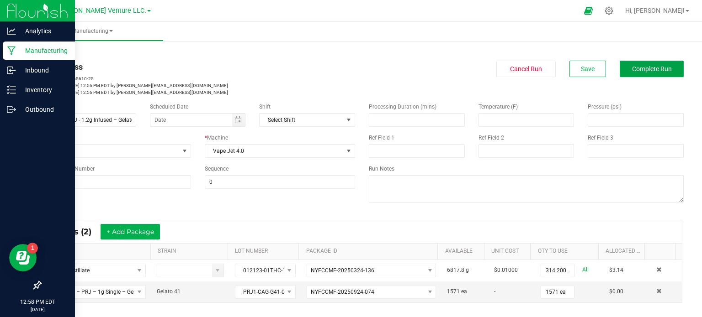
click at [636, 65] on span "Complete Run" at bounding box center [652, 68] width 40 height 7
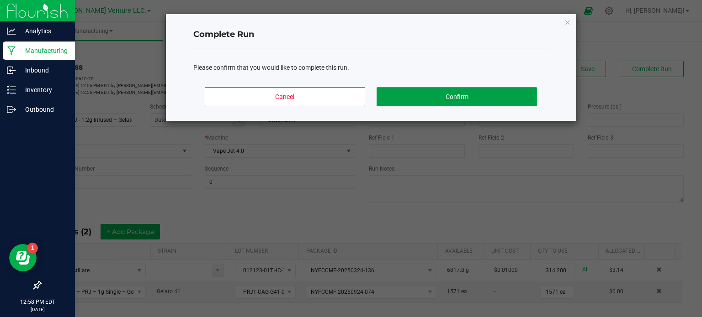
click at [483, 95] on button "Confirm" at bounding box center [456, 96] width 160 height 19
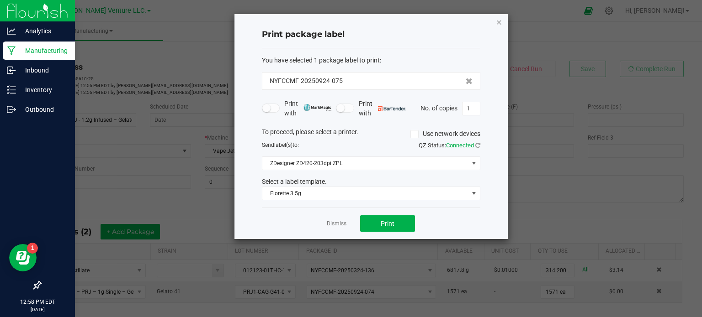
click at [497, 18] on icon "button" at bounding box center [499, 21] width 6 height 11
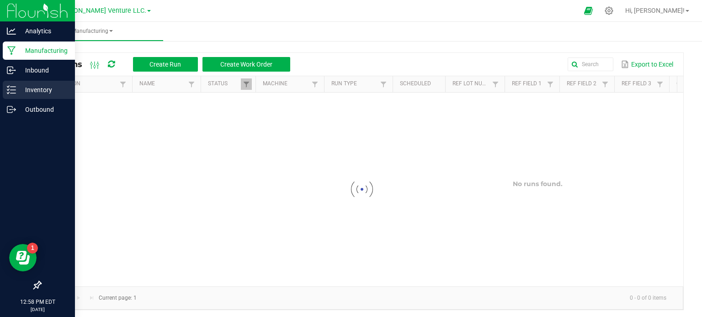
click at [11, 91] on icon at bounding box center [11, 89] width 9 height 9
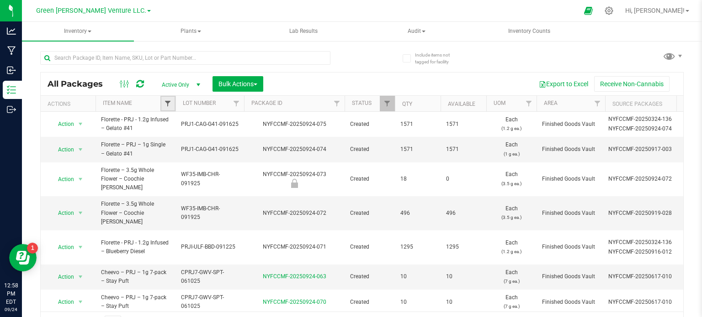
click at [166, 104] on span "Filter" at bounding box center [167, 103] width 7 height 7
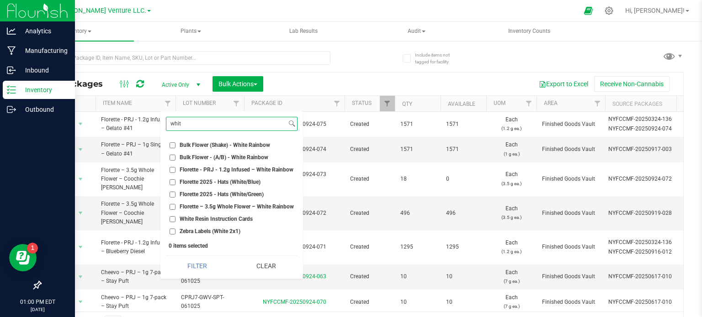
type input "whit"
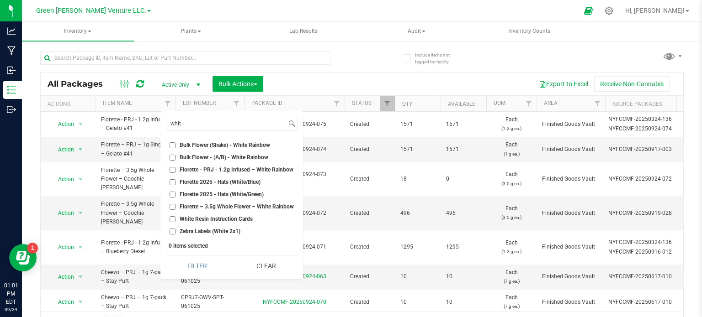
click at [173, 169] on input "Florette - PRJ - 1.2g Infused – White Rainbow" at bounding box center [172, 170] width 6 height 6
checkbox input "false"
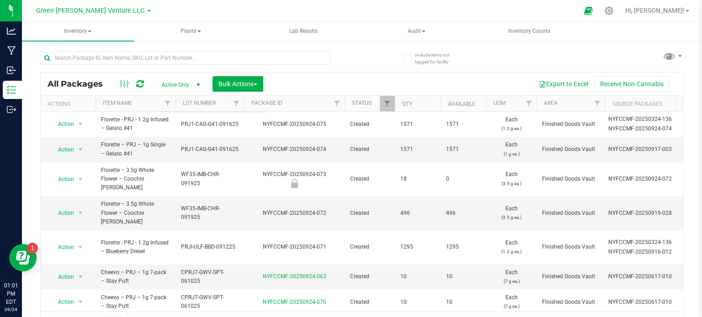
click at [294, 81] on div "Export to Excel Receive Non-Cannabis" at bounding box center [473, 84] width 406 height 16
click at [233, 105] on span "Filter" at bounding box center [235, 103] width 7 height 7
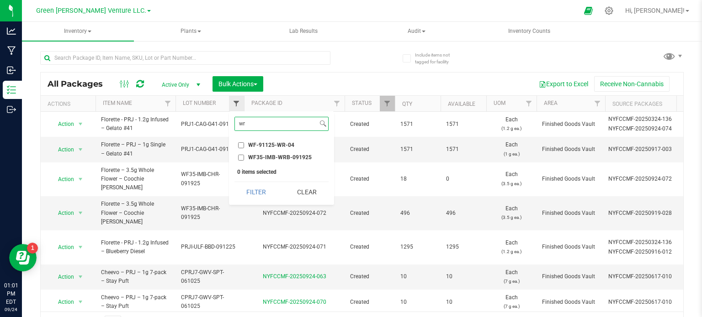
type input "w"
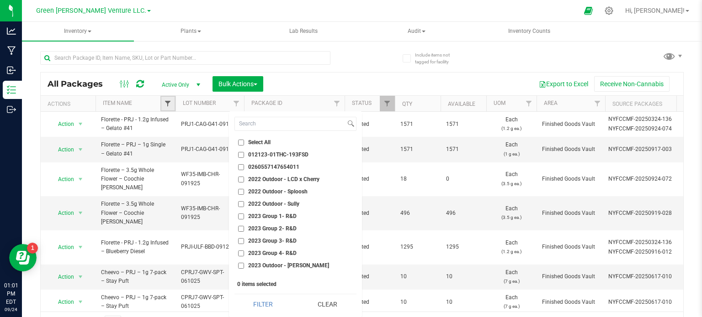
click at [166, 105] on span "Filter" at bounding box center [167, 103] width 7 height 7
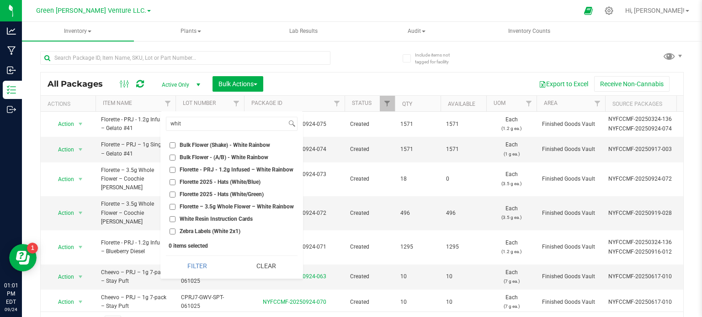
click at [171, 158] on input "Bulk Flower - (A/B) - White Rainbow" at bounding box center [172, 158] width 6 height 6
checkbox input "true"
click at [171, 145] on input "Bulk Flower (Shake) - White Rainbow" at bounding box center [172, 145] width 6 height 6
checkbox input "true"
click at [175, 269] on button "Filter" at bounding box center [197, 266] width 63 height 20
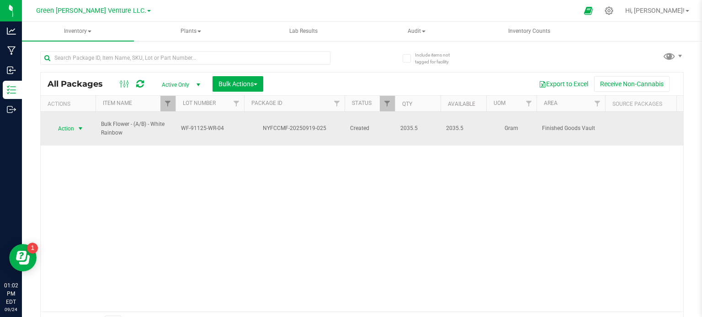
click at [62, 126] on span "Action" at bounding box center [62, 128] width 25 height 13
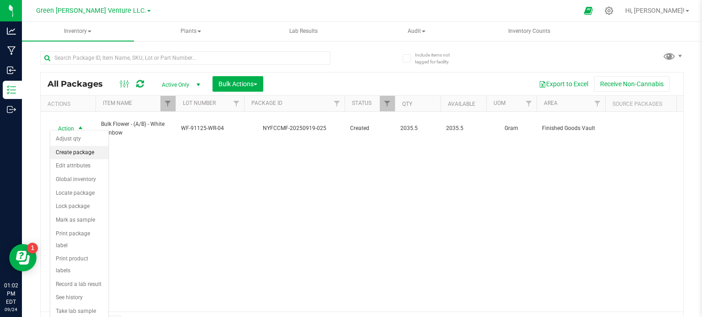
click at [67, 148] on li "Create package" at bounding box center [79, 153] width 58 height 14
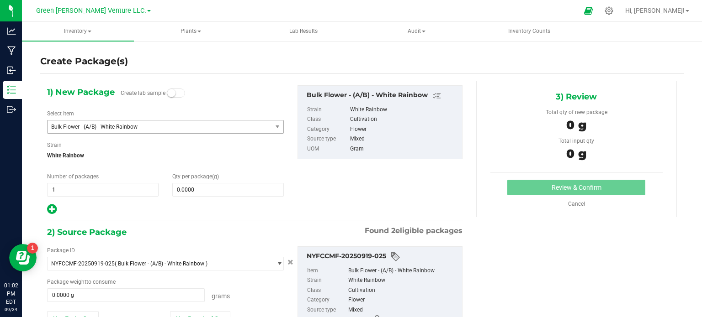
click at [179, 134] on div "1) New Package Create lab sample Select Item Bulk Flower - (A/B) - White Rainbo…" at bounding box center [165, 150] width 250 height 130
click at [180, 132] on span "Bulk Flower - (A/B) - White Rainbow" at bounding box center [159, 127] width 224 height 13
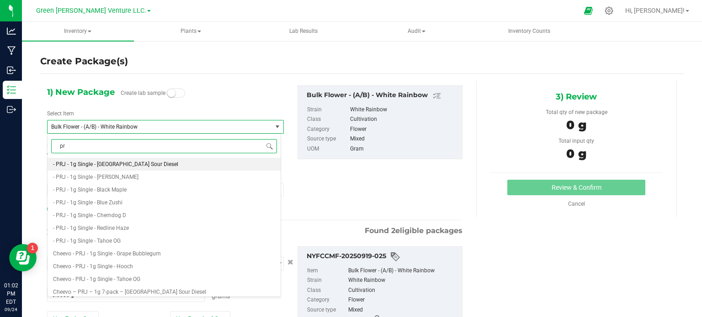
type input "p"
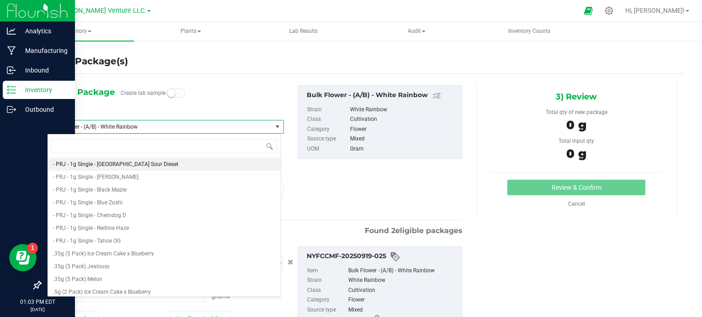
drag, startPoint x: 33, startPoint y: 92, endPoint x: 47, endPoint y: 91, distance: 13.3
click at [33, 92] on p "Inventory" at bounding box center [43, 89] width 55 height 11
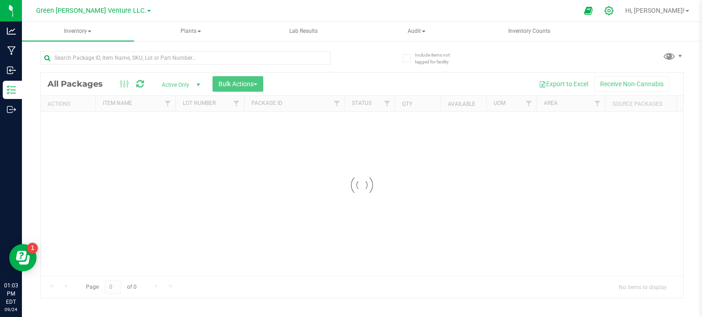
click at [613, 12] on icon at bounding box center [609, 11] width 10 height 10
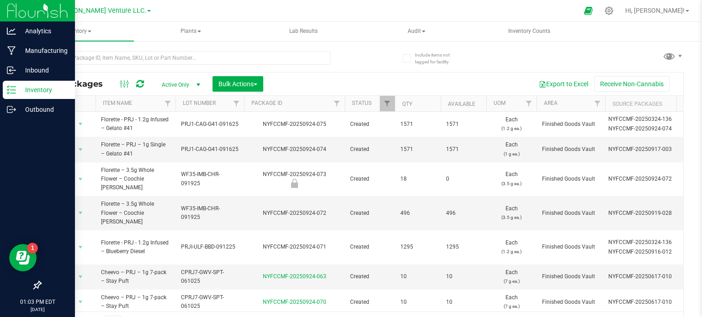
click at [16, 87] on p "Inventory" at bounding box center [43, 89] width 55 height 11
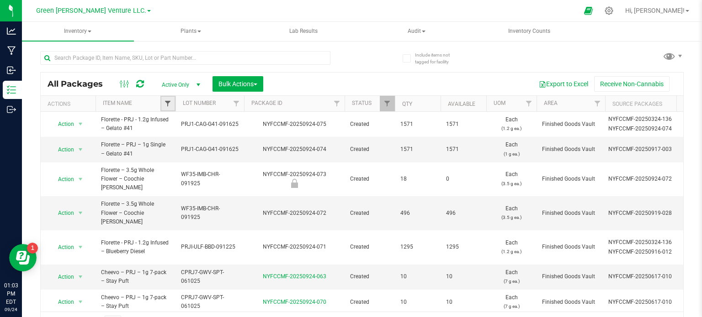
click at [166, 101] on span "Filter" at bounding box center [167, 103] width 7 height 7
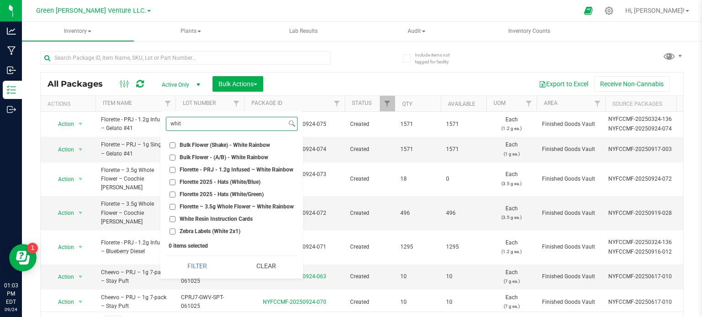
type input "whit"
click at [170, 158] on input "Bulk Flower - (A/B) - White Rainbow" at bounding box center [172, 158] width 6 height 6
checkbox input "true"
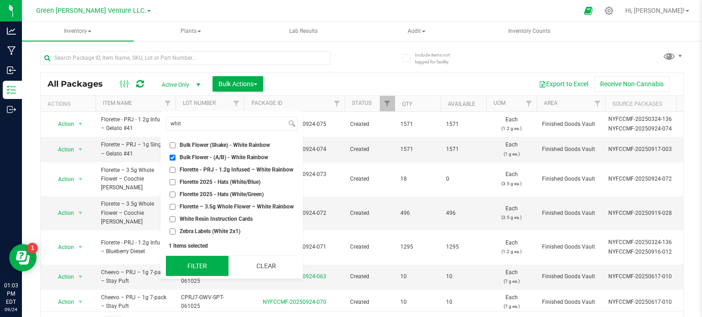
click at [195, 266] on button "Filter" at bounding box center [197, 266] width 63 height 20
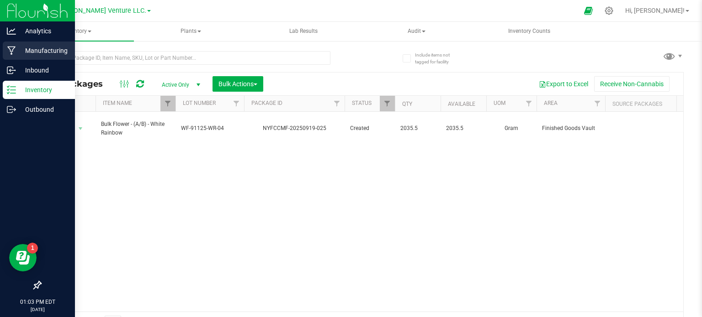
click at [47, 49] on p "Manufacturing" at bounding box center [43, 50] width 55 height 11
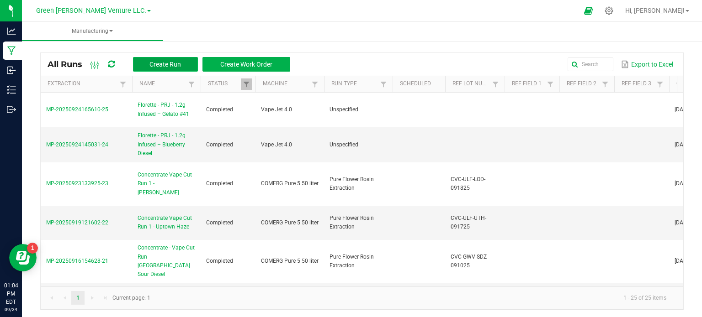
click at [178, 63] on span "Create Run" at bounding box center [165, 64] width 32 height 7
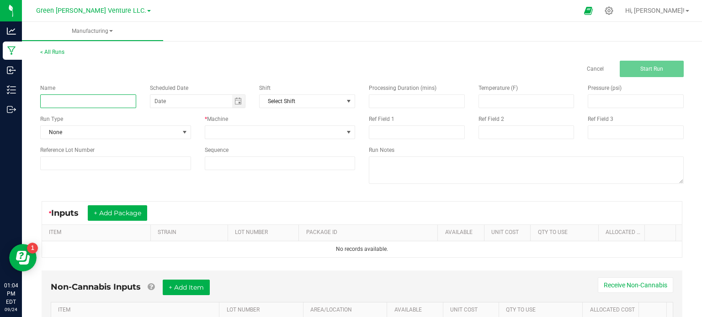
click at [100, 103] on input at bounding box center [88, 102] width 96 height 14
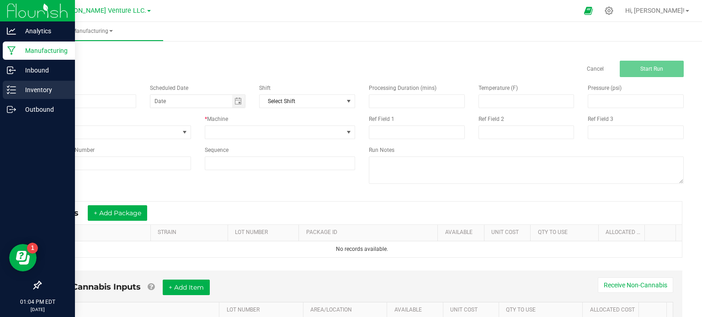
click at [51, 95] on div "Inventory" at bounding box center [39, 90] width 72 height 18
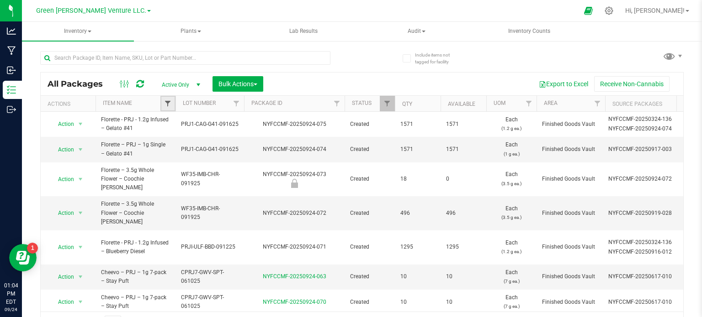
click at [170, 103] on span "Filter" at bounding box center [167, 103] width 7 height 7
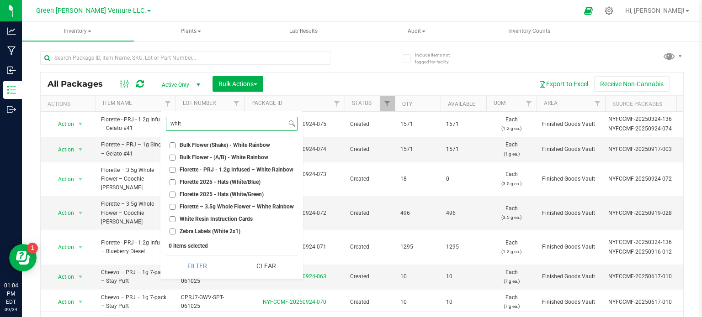
type input "whit"
click at [174, 157] on input "Bulk Flower - (A/B) - White Rainbow" at bounding box center [172, 158] width 6 height 6
checkbox input "true"
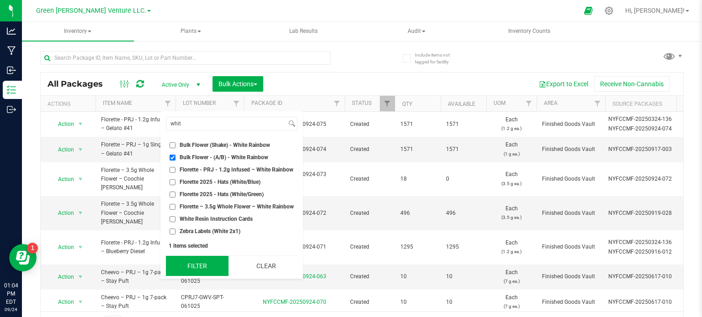
click at [189, 266] on button "Filter" at bounding box center [197, 266] width 63 height 20
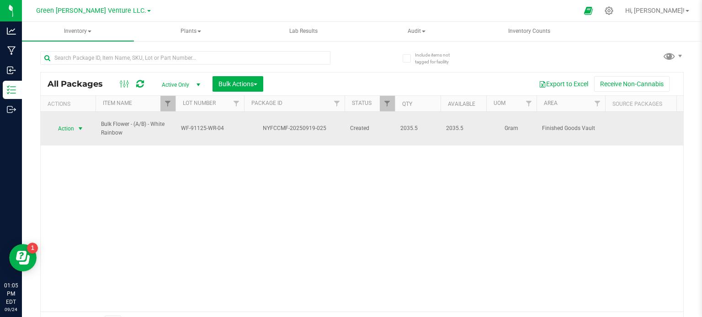
click at [60, 124] on span "Action" at bounding box center [62, 128] width 25 height 13
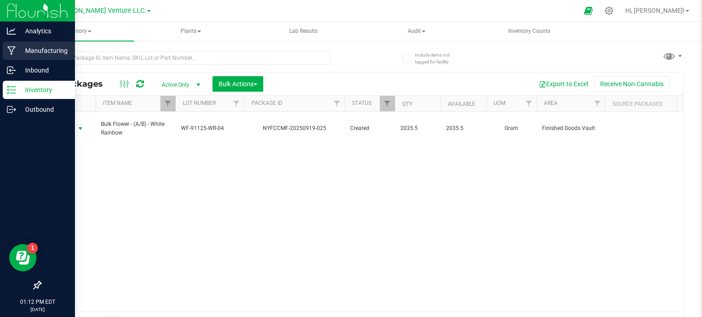
click at [23, 54] on p "Manufacturing" at bounding box center [43, 50] width 55 height 11
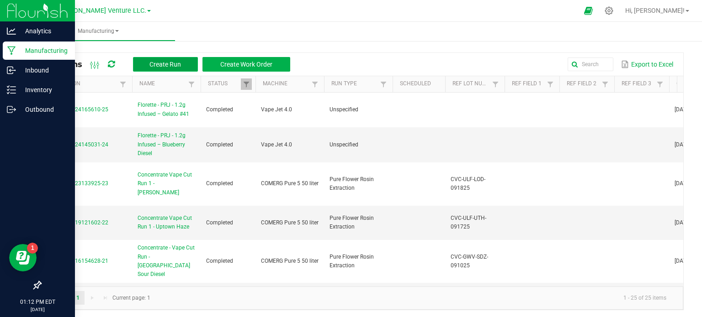
click at [165, 63] on span "Create Run" at bounding box center [165, 64] width 32 height 7
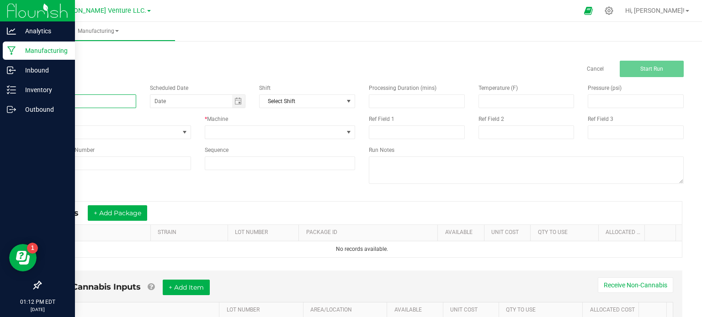
click at [114, 100] on input at bounding box center [88, 102] width 96 height 14
click at [112, 104] on input at bounding box center [88, 102] width 96 height 14
paste input "PRJI-IMB-WRB-092225"
type input "P"
click at [95, 100] on input at bounding box center [88, 102] width 96 height 14
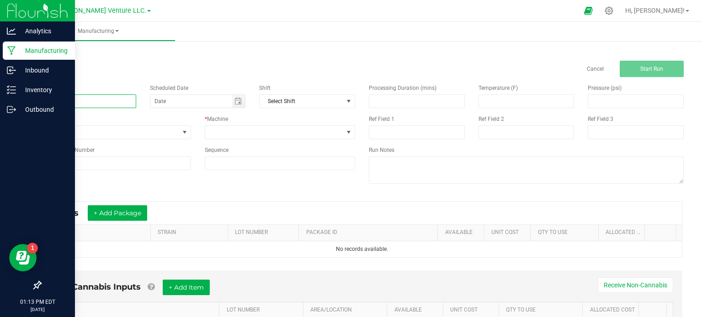
paste input "Florette - PRJ - 1.2g Infused – White Rainbow"
type input "Florette - PRJ - 1.2g Infused – White Rainbow"
click at [125, 120] on div "Run Type" at bounding box center [115, 119] width 151 height 8
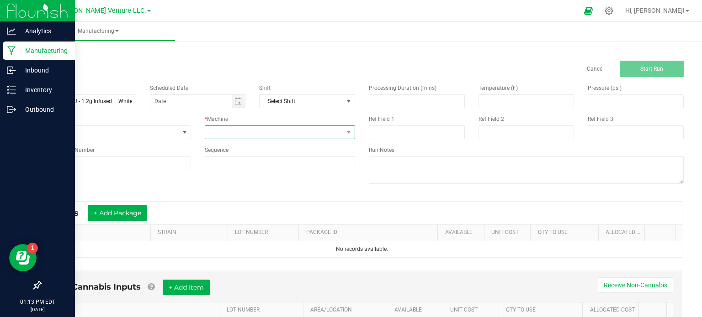
click at [233, 135] on span at bounding box center [274, 132] width 138 height 13
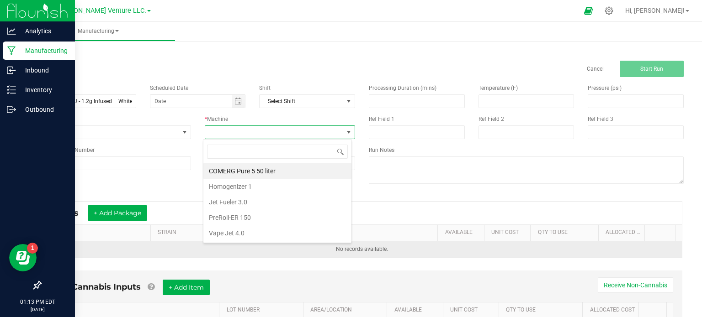
scroll to position [13, 148]
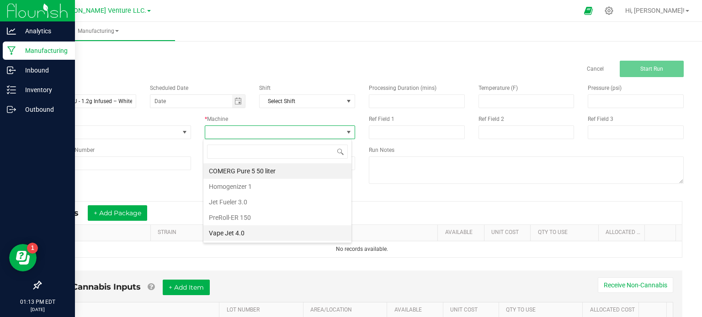
click at [234, 228] on li "Vape Jet 4.0" at bounding box center [277, 234] width 148 height 16
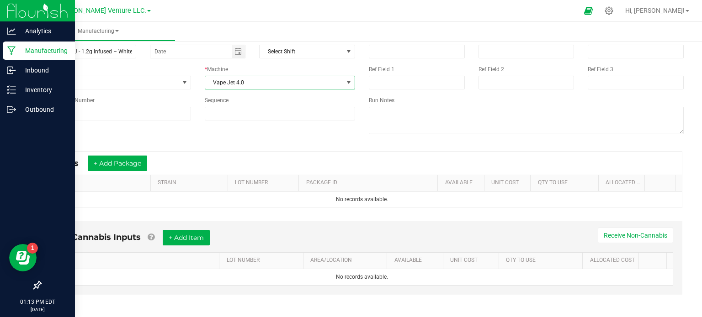
scroll to position [53, 0]
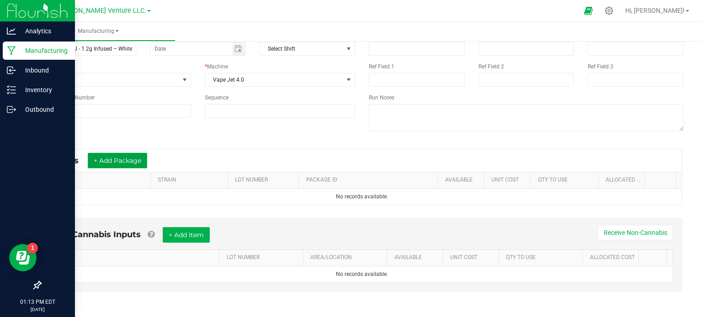
click at [103, 163] on button "+ Add Package" at bounding box center [117, 161] width 59 height 16
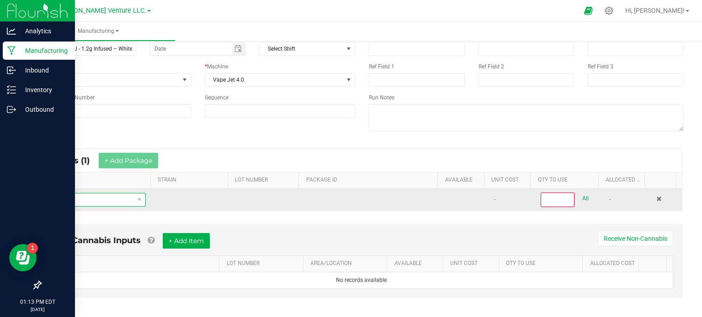
click at [107, 198] on span "NO DATA FOUND" at bounding box center [91, 200] width 86 height 13
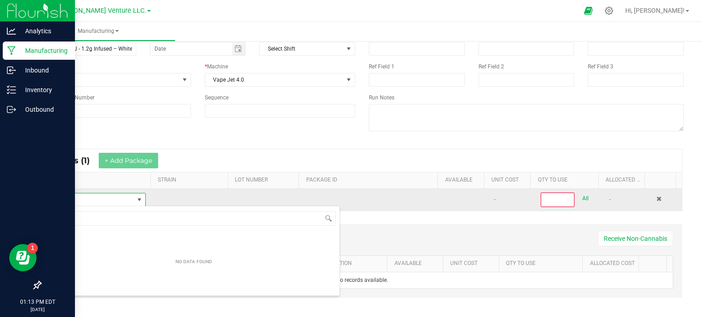
scroll to position [13, 95]
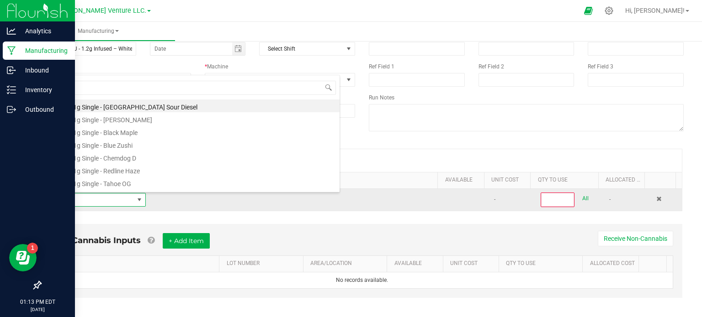
type input "w"
type input "dist"
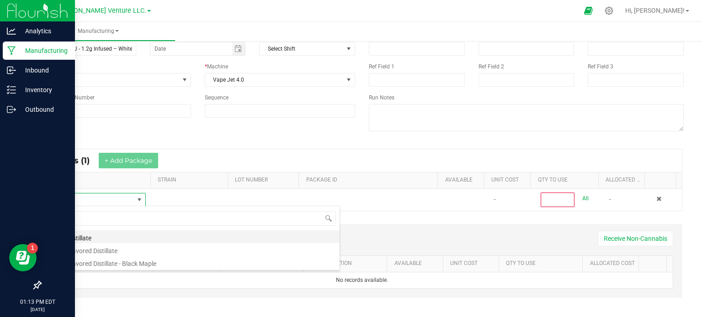
click at [97, 239] on li "Bulk Distillate" at bounding box center [193, 237] width 291 height 13
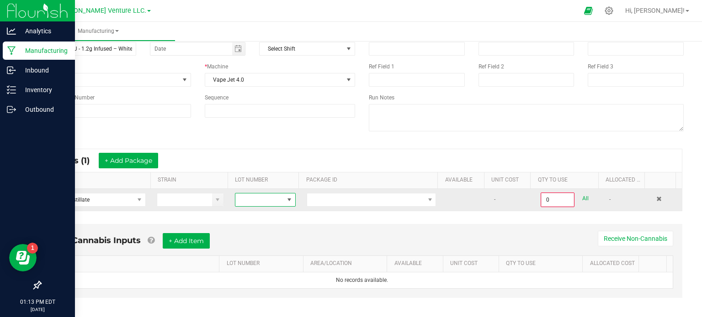
click at [261, 200] on span at bounding box center [259, 200] width 48 height 13
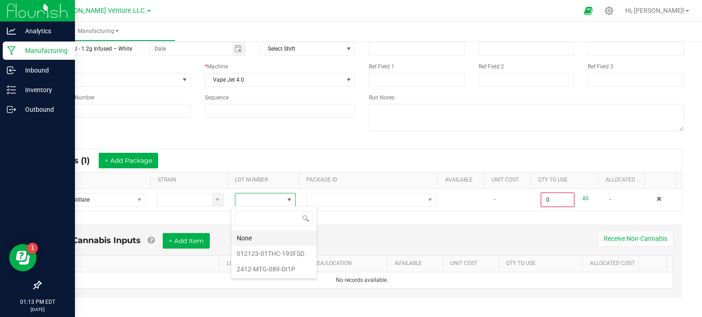
scroll to position [13, 59]
click at [256, 254] on li "012123-01THC-193FSD" at bounding box center [273, 254] width 85 height 16
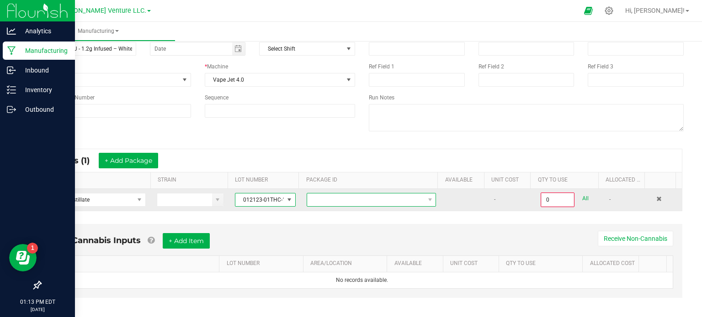
click at [323, 199] on span at bounding box center [365, 200] width 117 height 13
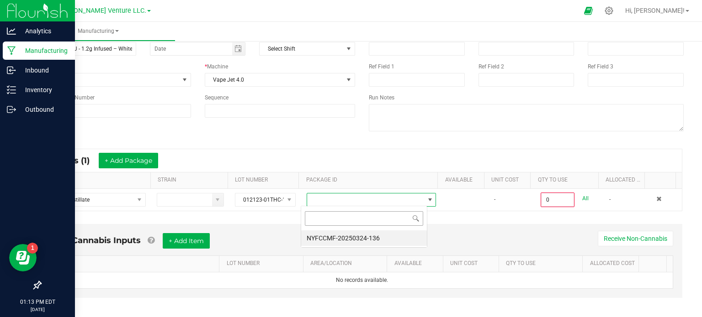
scroll to position [13, 126]
click at [331, 239] on li "NYFCCMF-20250324-136" at bounding box center [364, 239] width 126 height 16
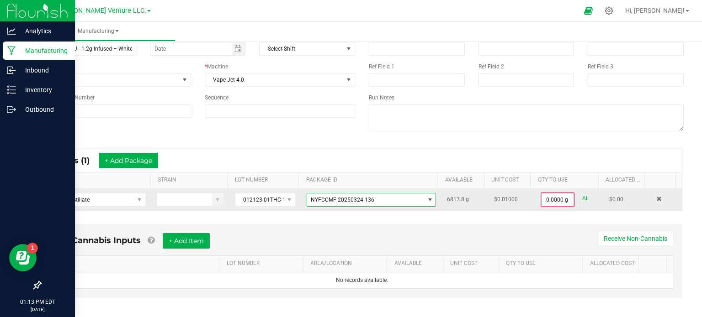
type input "0"
click at [552, 200] on input "0" at bounding box center [557, 200] width 32 height 13
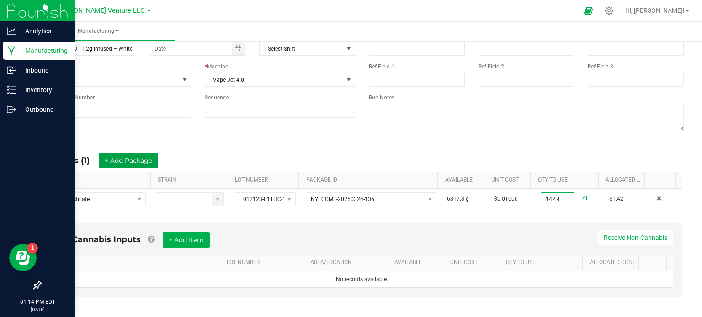
type input "142.4000 g"
click at [132, 159] on button "+ Add Package" at bounding box center [128, 161] width 59 height 16
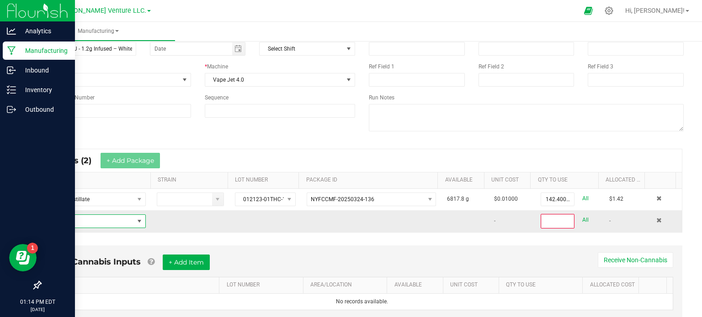
click at [138, 218] on span "NO DATA FOUND" at bounding box center [139, 221] width 7 height 7
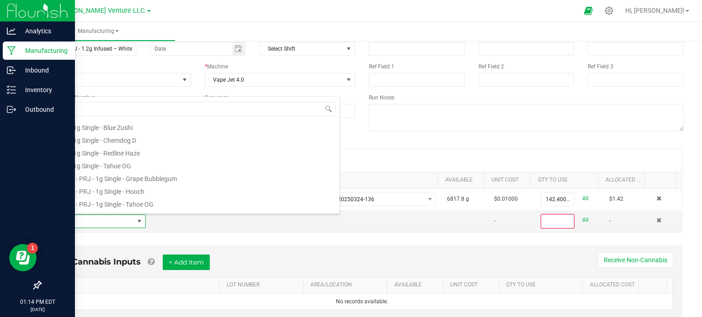
scroll to position [0, 0]
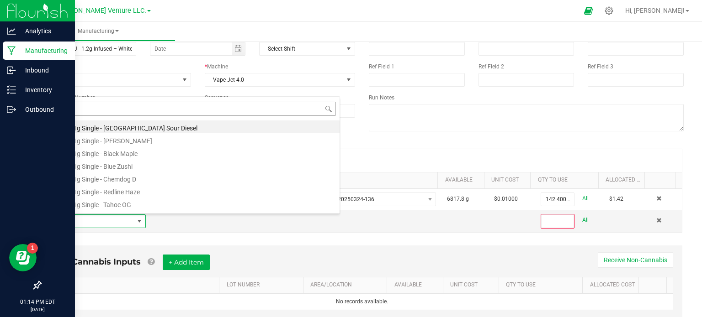
click at [76, 107] on input "prj" at bounding box center [194, 109] width 284 height 14
type input "p"
type input "white"
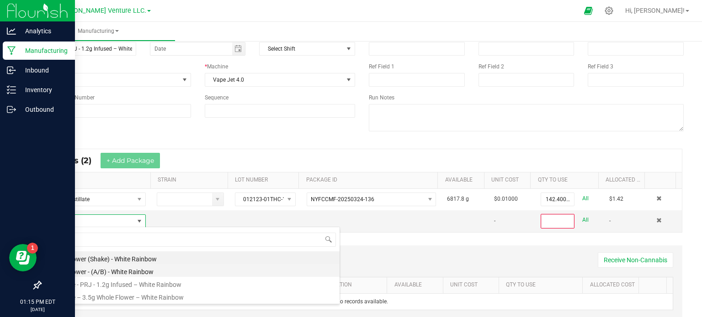
click at [120, 268] on li "Bulk Flower - (A/B) - White Rainbow" at bounding box center [193, 270] width 291 height 13
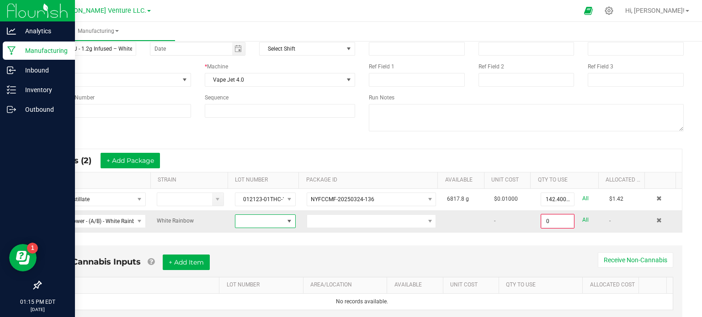
click at [285, 218] on span at bounding box center [288, 221] width 7 height 7
click at [263, 275] on li "WF-91125-WR-04" at bounding box center [273, 275] width 85 height 16
click at [330, 215] on span "NO DATA FOUND" at bounding box center [365, 221] width 117 height 13
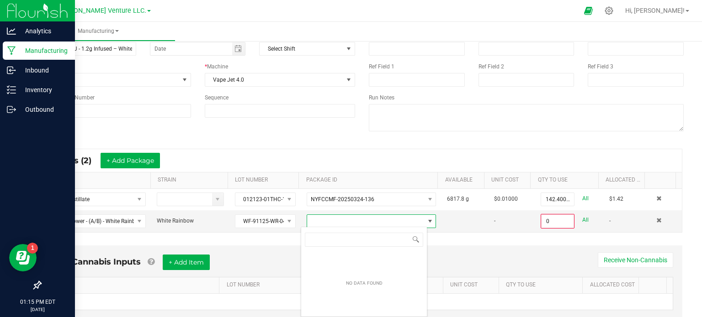
scroll to position [13, 124]
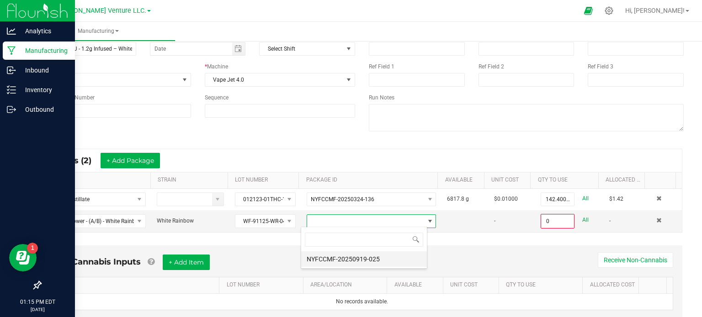
click at [343, 258] on li "NYFCCMF-20250919-025" at bounding box center [364, 260] width 126 height 16
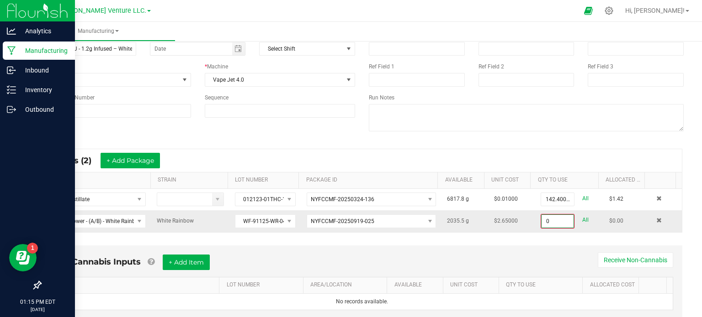
click at [550, 222] on input "0" at bounding box center [557, 221] width 32 height 13
type input "712.0000 g"
click at [494, 236] on div "* Inputs (2) + Add Package ITEM STRAIN LOT NUMBER PACKAGE ID AVAILABLE Unit Cos…" at bounding box center [361, 191] width 657 height 100
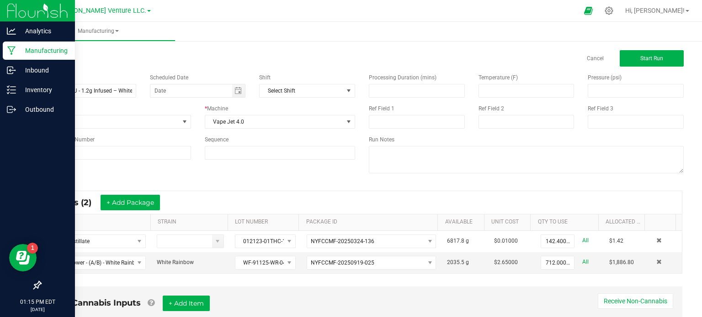
scroll to position [0, 0]
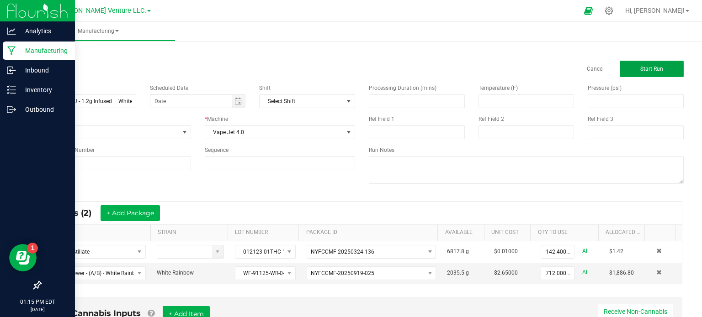
click at [645, 72] on span "Start Run" at bounding box center [651, 69] width 23 height 6
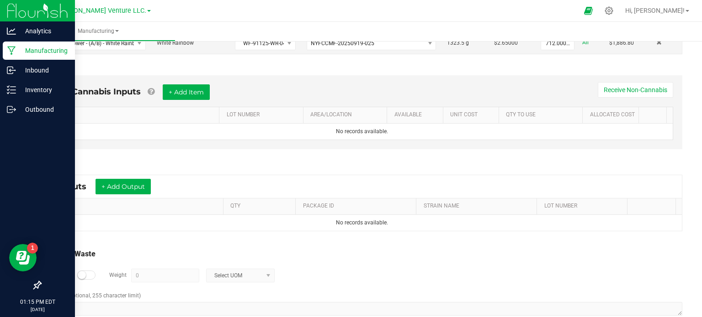
scroll to position [265, 0]
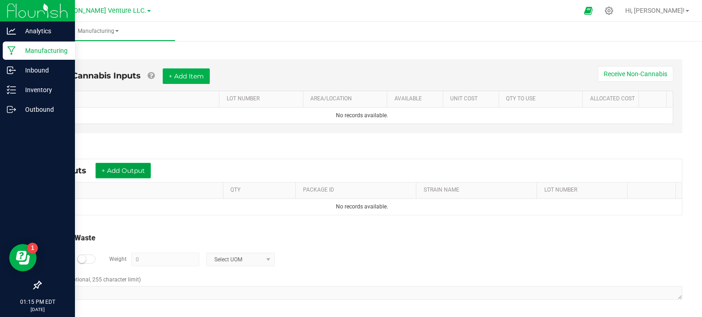
click at [118, 165] on button "+ Add Output" at bounding box center [122, 171] width 55 height 16
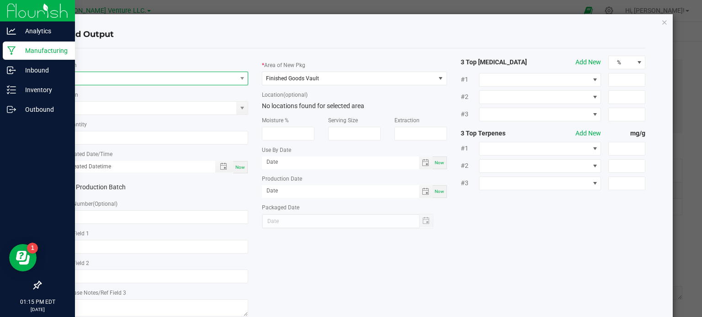
click at [136, 78] on span "NO DATA FOUND" at bounding box center [150, 78] width 173 height 13
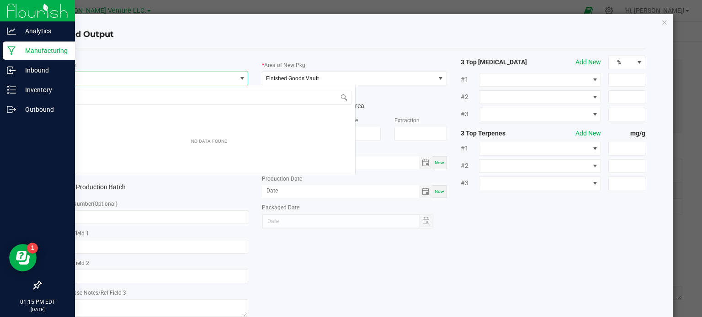
scroll to position [13, 183]
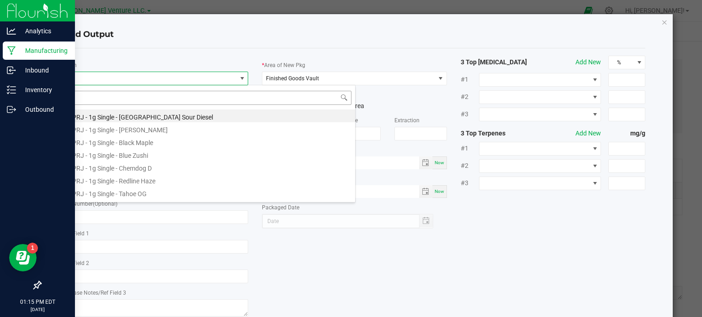
click at [117, 94] on input at bounding box center [209, 98] width 284 height 14
type input "Florette - PRJ - 1.2g Infused – White Rainbow"
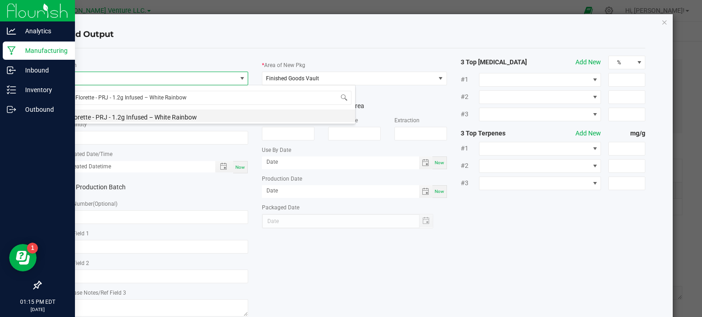
click at [178, 117] on li "Florette - PRJ - 1.2g Infused – White Rainbow" at bounding box center [208, 116] width 291 height 13
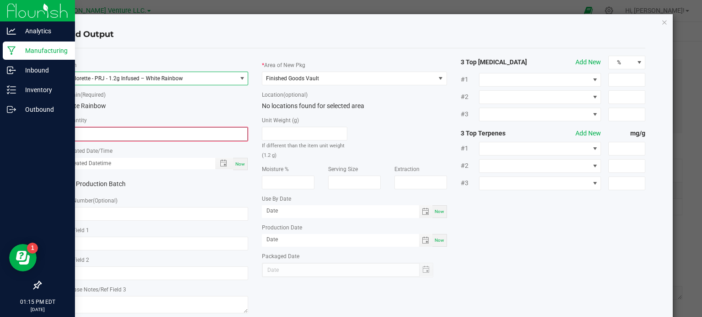
click at [96, 133] on input "0" at bounding box center [155, 134] width 183 height 13
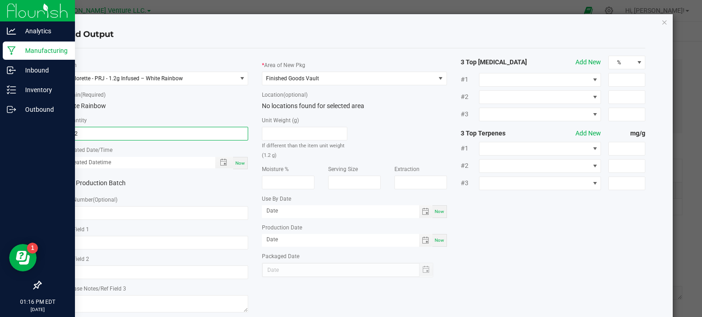
type input "712 ea"
click at [68, 184] on icon at bounding box center [67, 184] width 6 height 0
click at [0, 0] on input "Production Batch" at bounding box center [0, 0] width 0 height 0
click at [71, 212] on input "text" at bounding box center [155, 213] width 185 height 14
click at [73, 208] on input "text" at bounding box center [155, 213] width 185 height 14
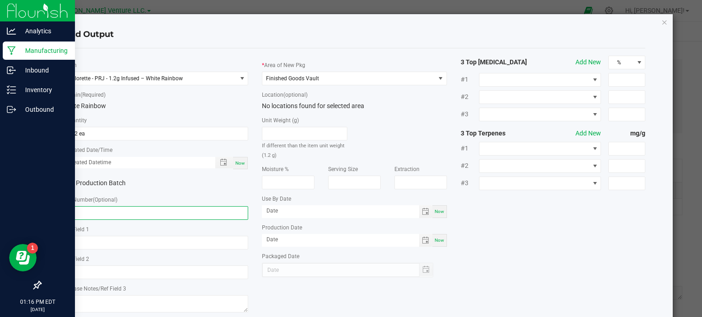
paste input "PRJI-IMB-WRB-092225"
type input "PRJI-IMB-WRB-092225"
click at [166, 225] on div "Ref Field 1" at bounding box center [155, 237] width 185 height 25
click at [235, 164] on span "Now" at bounding box center [240, 163] width 10 height 5
type input "[DATE] 1:16 PM"
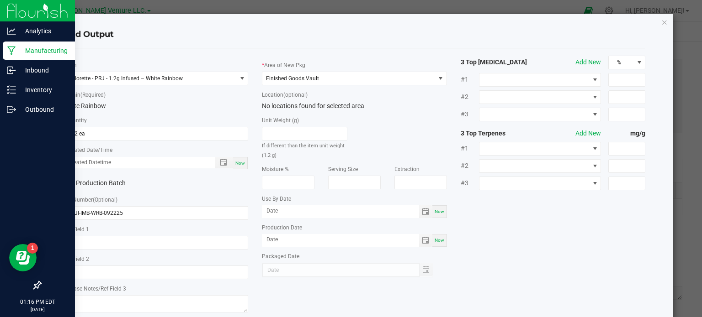
type input "[DATE]"
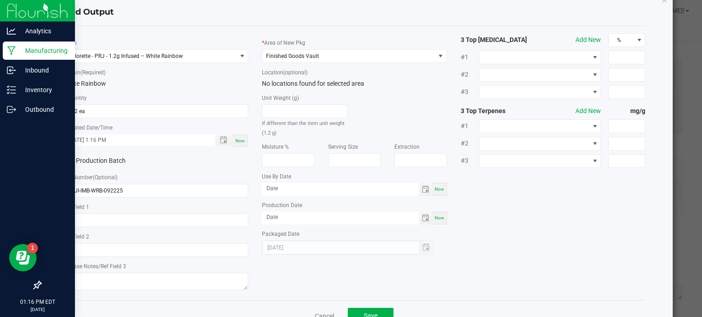
scroll to position [51, 0]
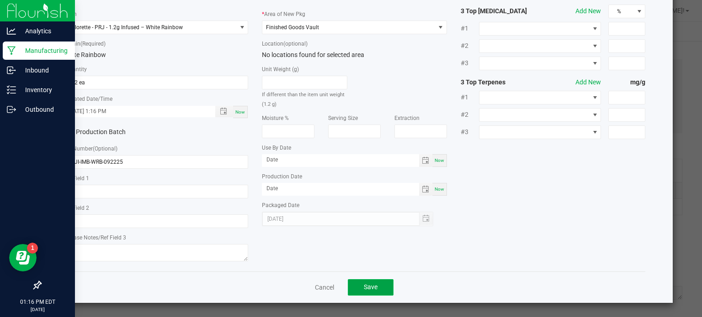
click at [373, 282] on button "Save" at bounding box center [371, 288] width 46 height 16
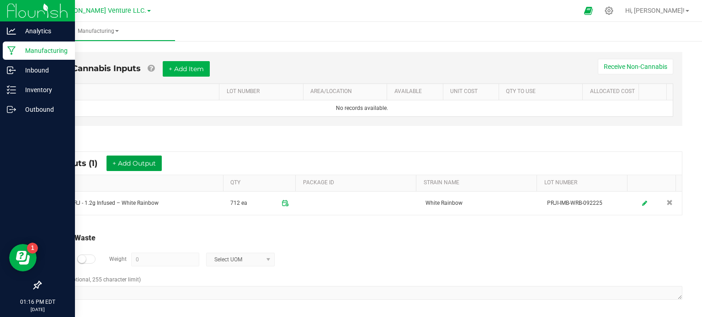
scroll to position [0, 0]
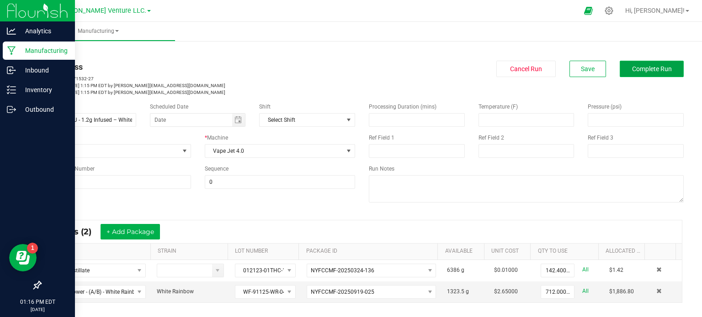
click at [656, 69] on span "Complete Run" at bounding box center [652, 68] width 40 height 7
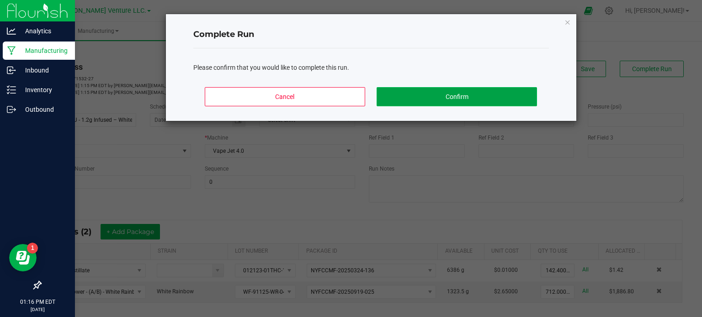
click at [486, 98] on button "Confirm" at bounding box center [456, 96] width 160 height 19
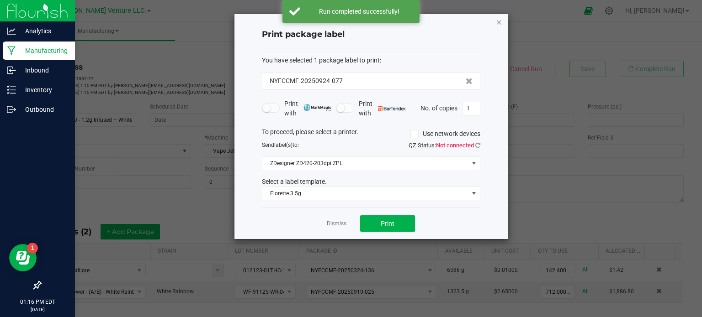
click at [500, 21] on icon "button" at bounding box center [499, 21] width 6 height 11
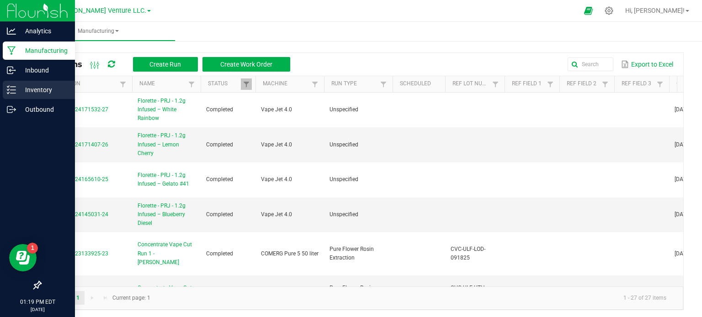
click at [47, 95] on p "Inventory" at bounding box center [43, 89] width 55 height 11
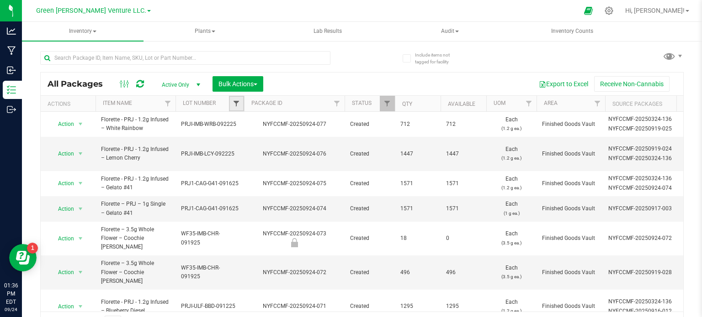
click at [232, 101] on span "Filter" at bounding box center [235, 103] width 7 height 7
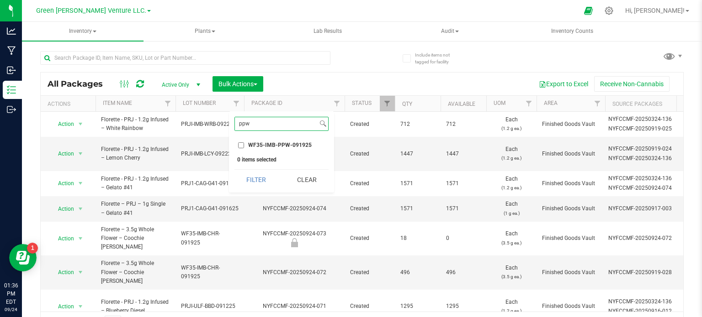
type input "ppw"
click at [241, 142] on input "WF35-IMB-PPW-091925" at bounding box center [241, 145] width 6 height 6
click at [242, 190] on button "Filter" at bounding box center [256, 180] width 44 height 20
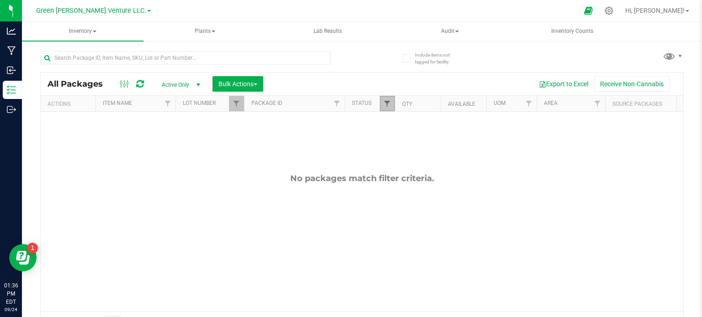
click at [390, 105] on span "Filter" at bounding box center [386, 103] width 7 height 7
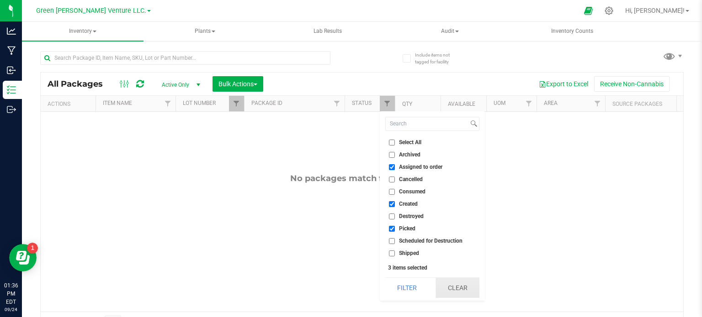
click at [453, 292] on button "Clear" at bounding box center [457, 288] width 44 height 20
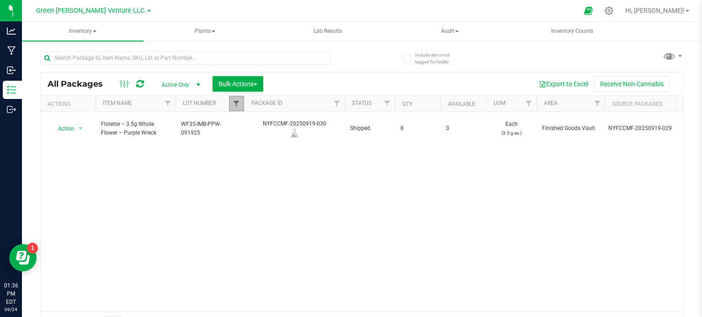
click at [237, 102] on span "Filter" at bounding box center [235, 103] width 7 height 7
click at [242, 144] on input "WF35-IMB-PPW-091925" at bounding box center [241, 145] width 6 height 6
checkbox input "false"
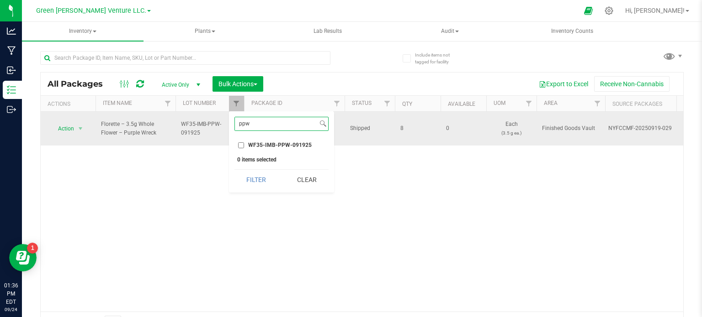
drag, startPoint x: 259, startPoint y: 120, endPoint x: 227, endPoint y: 120, distance: 32.4
click at [227, 120] on body "Analytics Manufacturing Inbound Inventory Outbound 01:36 PM EDT [DATE] 09/24 Gr…" at bounding box center [351, 158] width 702 height 317
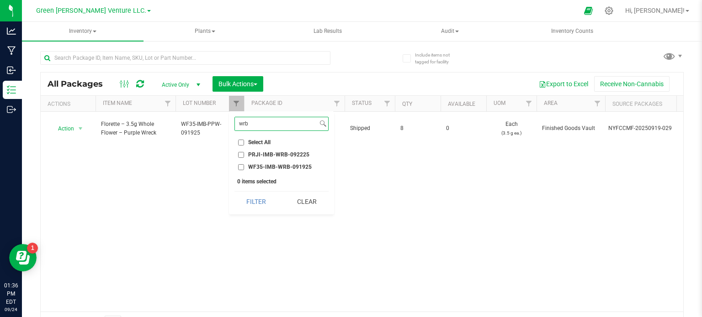
type input "wrb"
click at [240, 167] on input "WF35-IMB-WRB-091925" at bounding box center [241, 167] width 6 height 6
checkbox input "true"
click at [242, 200] on button "Filter" at bounding box center [256, 202] width 44 height 20
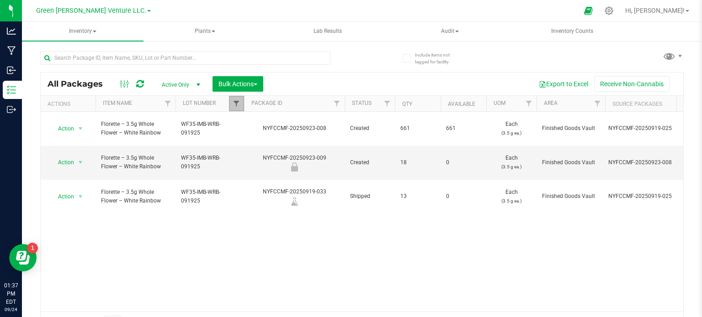
click at [236, 104] on span "Filter" at bounding box center [235, 103] width 7 height 7
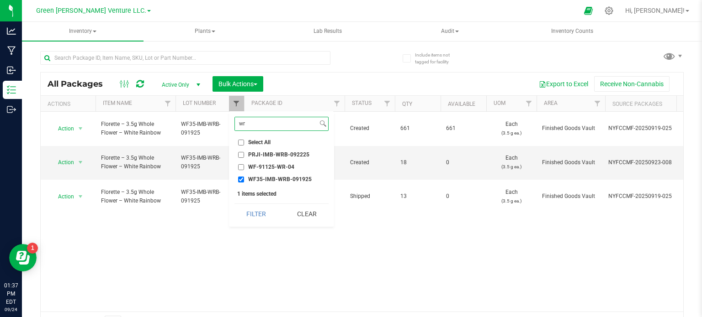
type input "w"
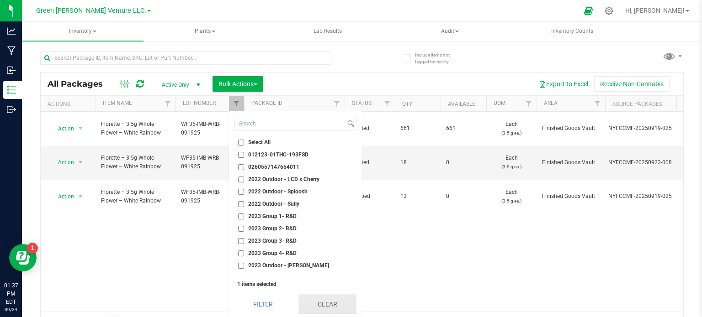
click at [315, 307] on button "Clear" at bounding box center [327, 305] width 58 height 20
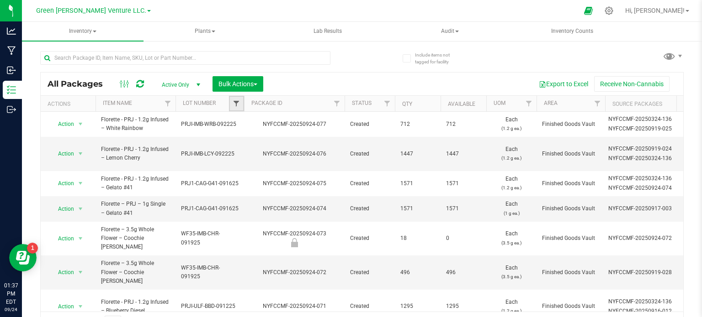
click at [234, 102] on span "Filter" at bounding box center [235, 103] width 7 height 7
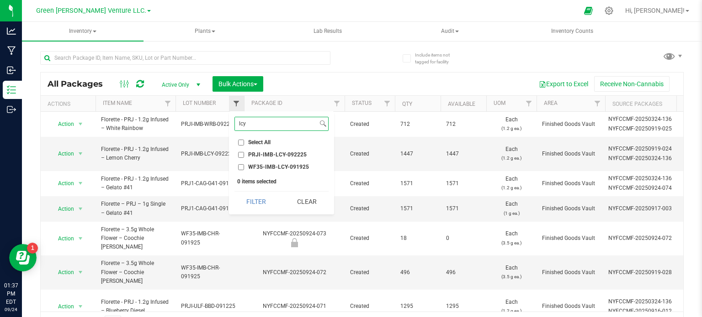
type input "lcy"
click at [234, 192] on button "Filter" at bounding box center [256, 202] width 44 height 20
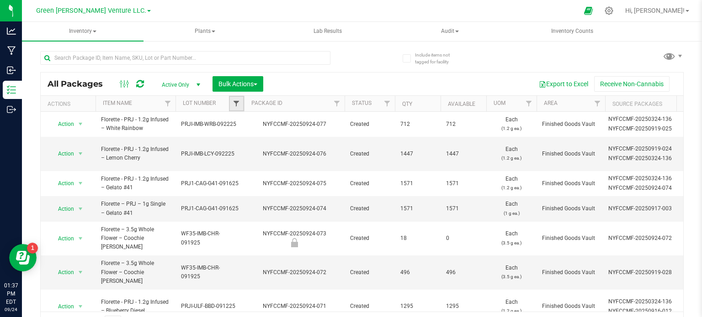
click at [234, 102] on span "Filter" at bounding box center [235, 103] width 7 height 7
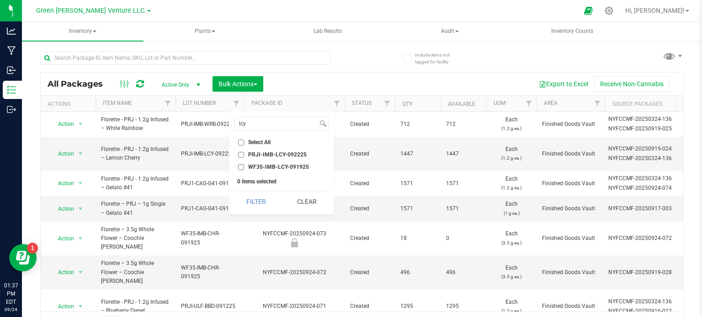
click at [240, 167] on input "WF35-IMB-LCY-091925" at bounding box center [241, 167] width 6 height 6
click at [250, 200] on button "Filter" at bounding box center [256, 202] width 44 height 20
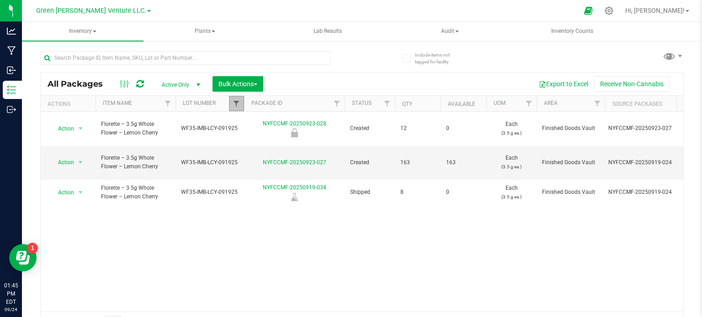
click at [237, 104] on span "Filter" at bounding box center [235, 103] width 7 height 7
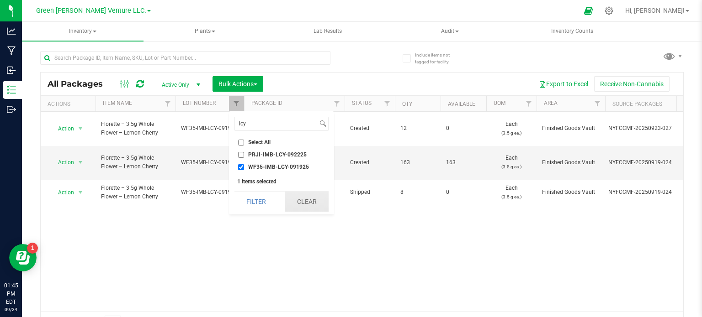
click at [310, 200] on button "Clear" at bounding box center [307, 202] width 44 height 20
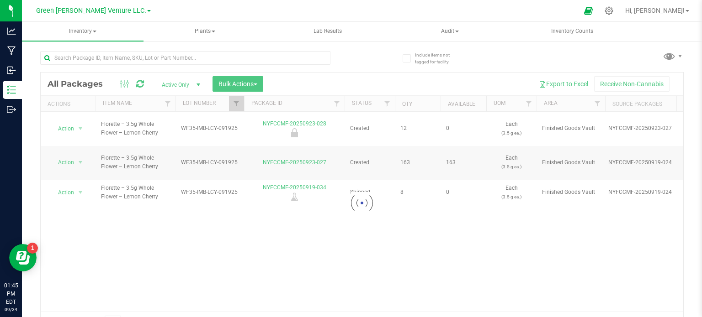
checkbox input "false"
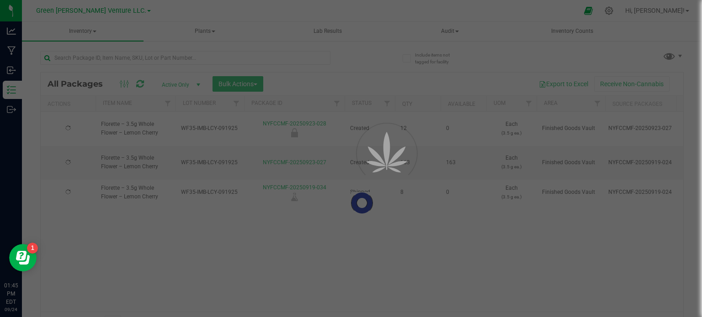
click at [234, 102] on div at bounding box center [351, 158] width 702 height 317
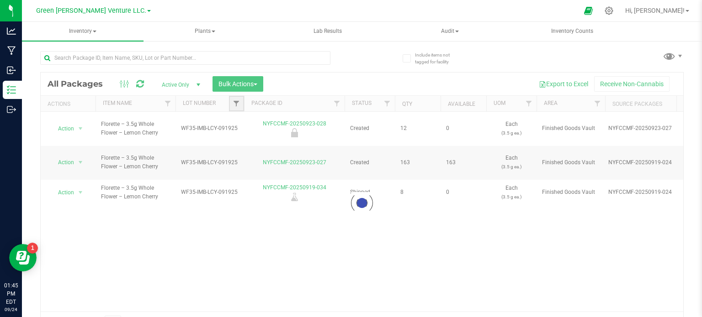
click at [235, 100] on span "Filter" at bounding box center [235, 103] width 7 height 7
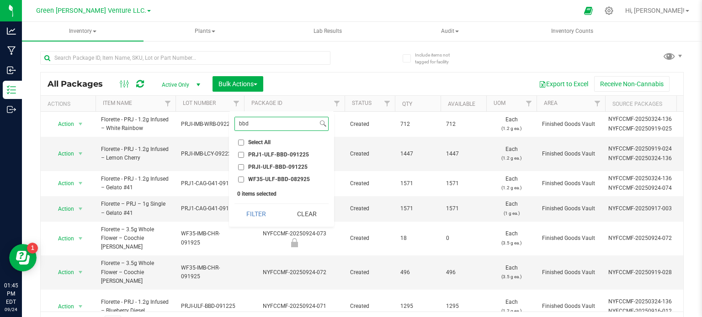
type input "bbd"
click at [241, 153] on input "PRJ1-ULF-BBD-091225" at bounding box center [241, 155] width 6 height 6
click at [256, 209] on button "Filter" at bounding box center [256, 214] width 44 height 20
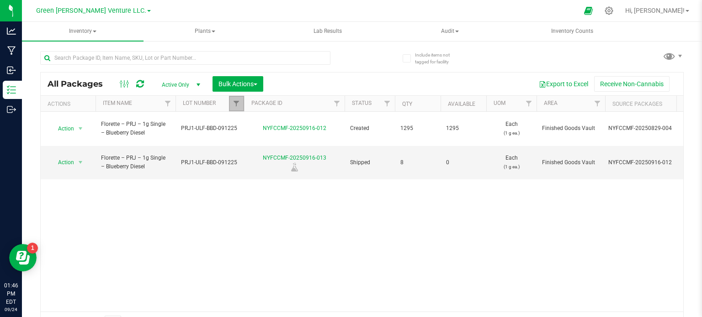
click at [235, 98] on link "Filter" at bounding box center [236, 104] width 15 height 16
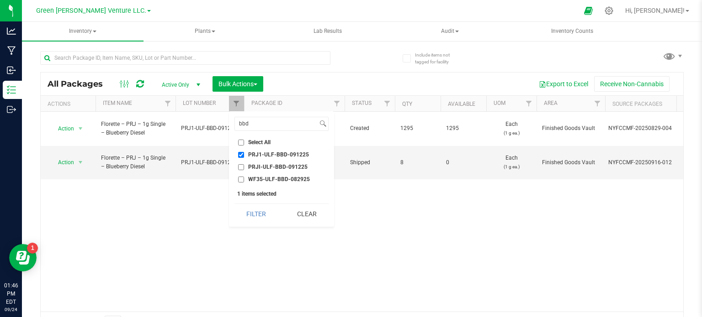
click at [238, 152] on input "PRJ1-ULF-BBD-091225" at bounding box center [241, 155] width 6 height 6
checkbox input "false"
click at [259, 122] on input "bbd" at bounding box center [276, 123] width 83 height 13
type input "b"
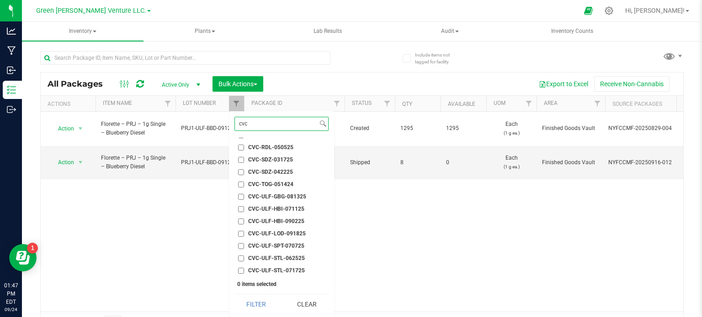
scroll to position [181, 0]
type input "c"
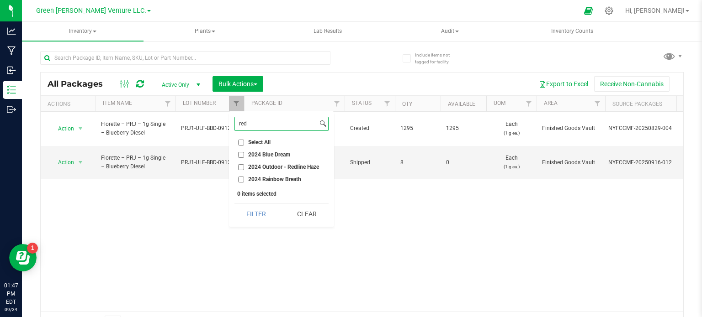
scroll to position [0, 0]
type input "r"
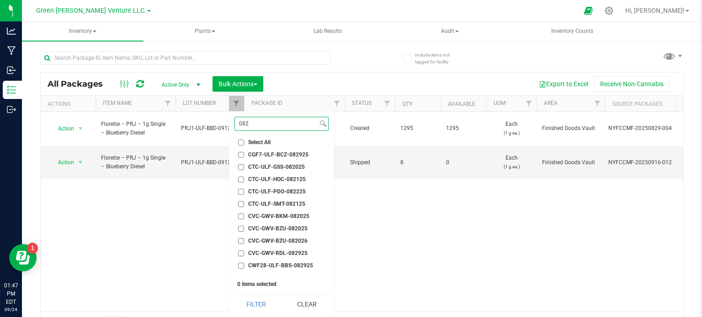
type input "082"
click at [296, 253] on span "CVC-GWV-RDL-082925" at bounding box center [277, 253] width 59 height 5
click at [244, 253] on input "CVC-GWV-RDL-082925" at bounding box center [241, 254] width 6 height 6
click at [259, 304] on button "Filter" at bounding box center [256, 305] width 44 height 20
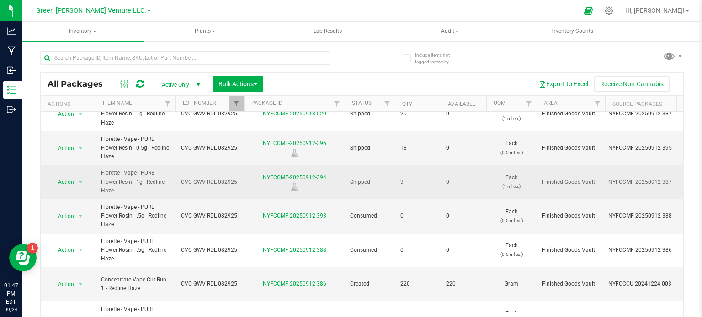
scroll to position [137, 0]
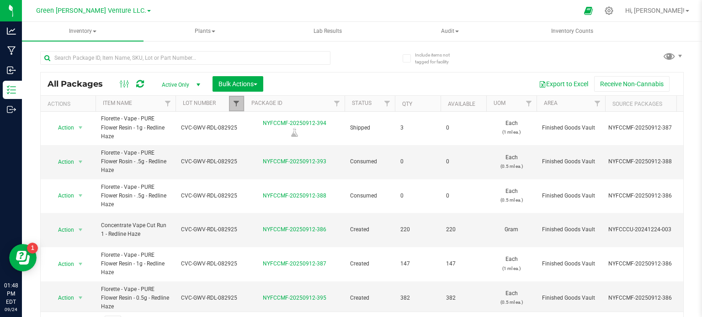
click at [236, 103] on span "Filter" at bounding box center [235, 103] width 7 height 7
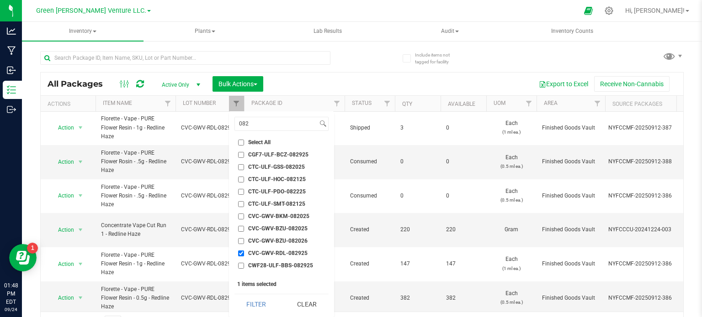
click at [240, 251] on input "CVC-GWV-RDL-082925" at bounding box center [241, 254] width 6 height 6
checkbox input "false"
drag, startPoint x: 269, startPoint y: 127, endPoint x: 235, endPoint y: 124, distance: 34.4
click at [235, 124] on input "082" at bounding box center [276, 123] width 83 height 13
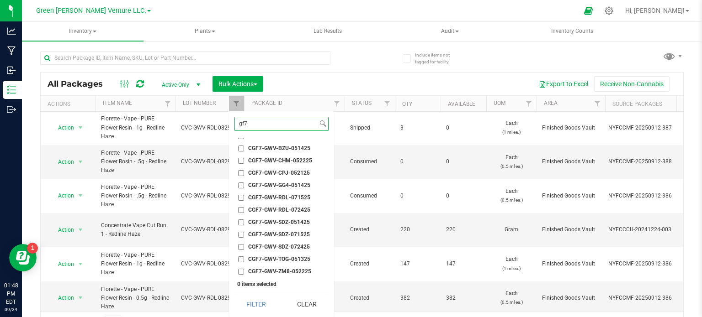
scroll to position [82, 0]
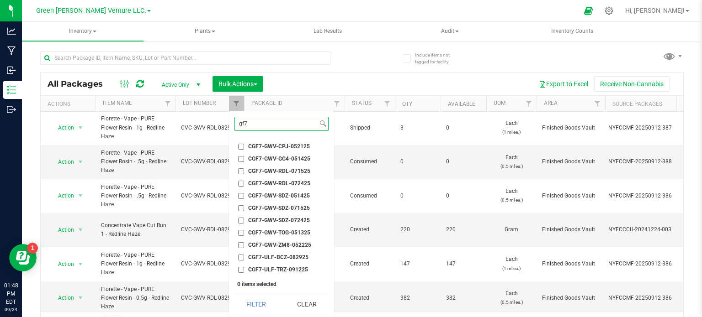
type input "gf7"
click at [239, 269] on input "CGF7-ULF-TRZ-091225" at bounding box center [241, 270] width 6 height 6
checkbox input "true"
click at [263, 303] on button "Filter" at bounding box center [256, 305] width 44 height 20
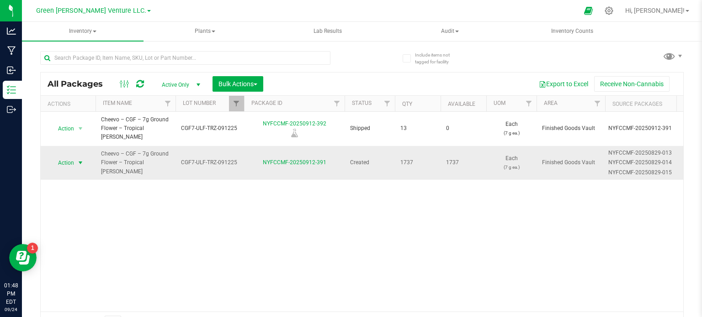
click at [66, 157] on span "Action" at bounding box center [62, 163] width 25 height 13
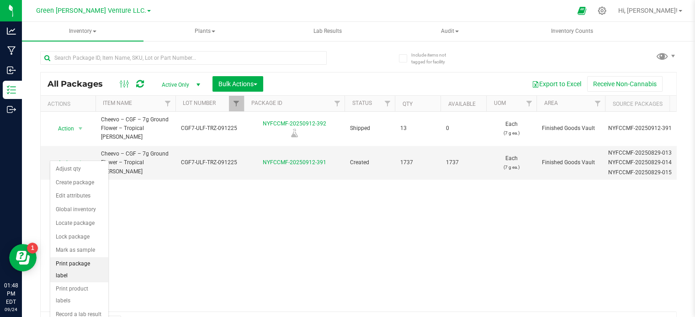
click at [75, 266] on li "Print package label" at bounding box center [79, 270] width 58 height 25
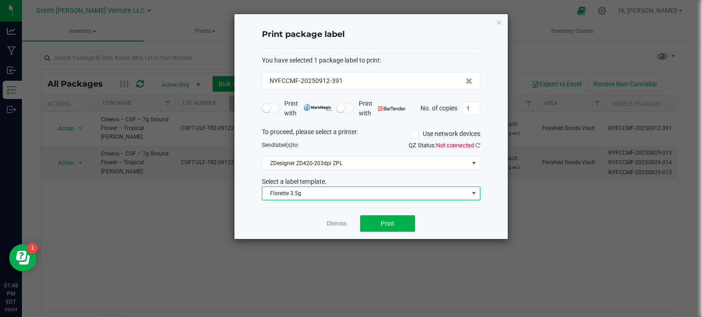
click at [335, 189] on span "Florette 3.5g" at bounding box center [365, 193] width 206 height 13
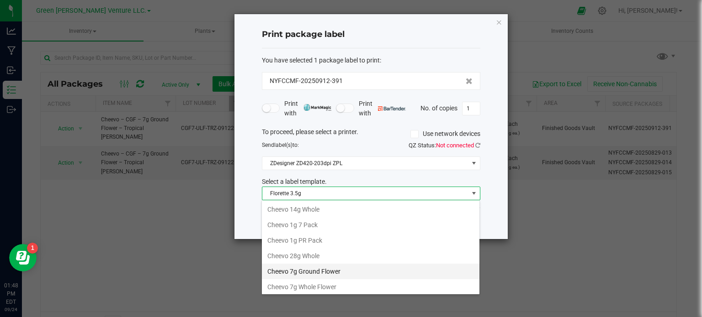
scroll to position [13, 218]
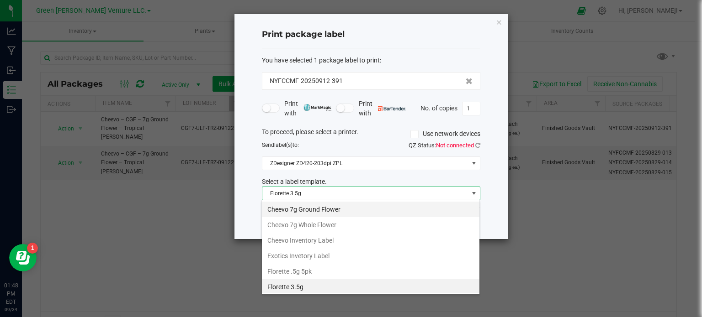
click at [323, 212] on li "Cheevo 7g Ground Flower" at bounding box center [370, 210] width 217 height 16
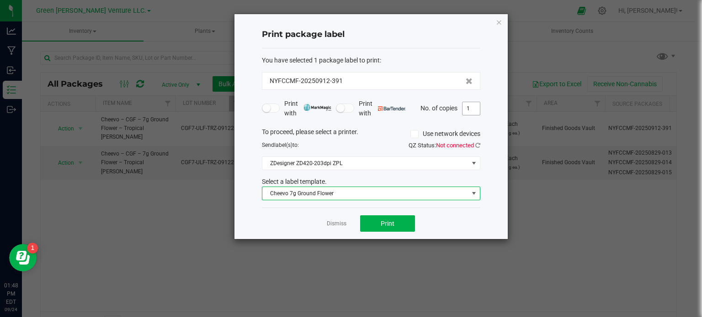
click at [474, 109] on input "1" at bounding box center [470, 108] width 17 height 13
type input "550"
click at [384, 223] on span "Print" at bounding box center [387, 223] width 14 height 7
